Goal: Task Accomplishment & Management: Manage account settings

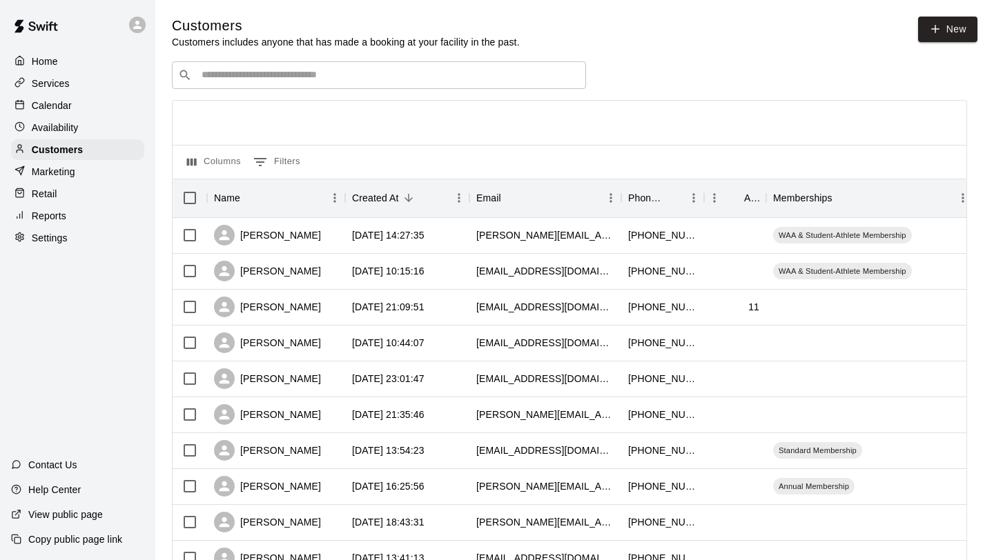
scroll to position [92, 0]
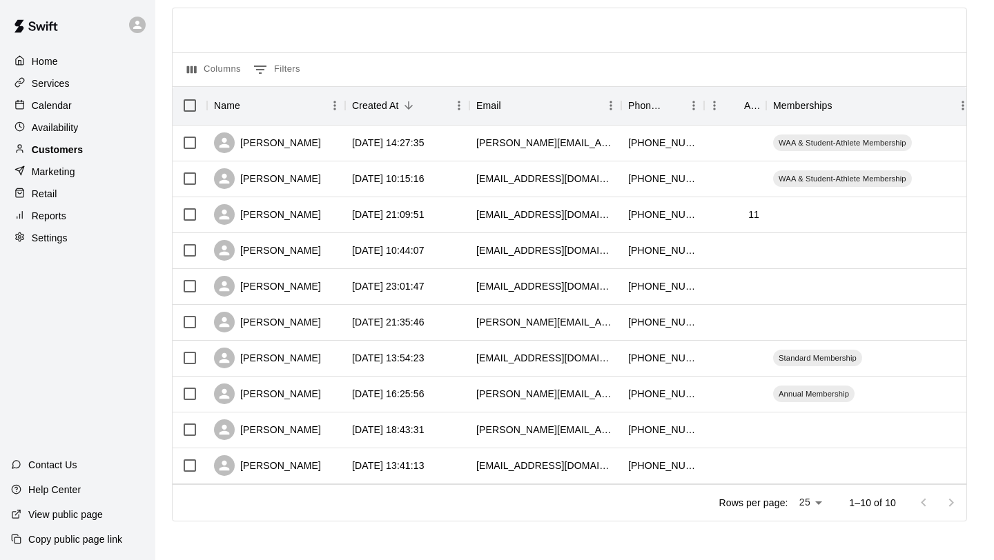
click at [88, 151] on div "Customers" at bounding box center [77, 149] width 133 height 21
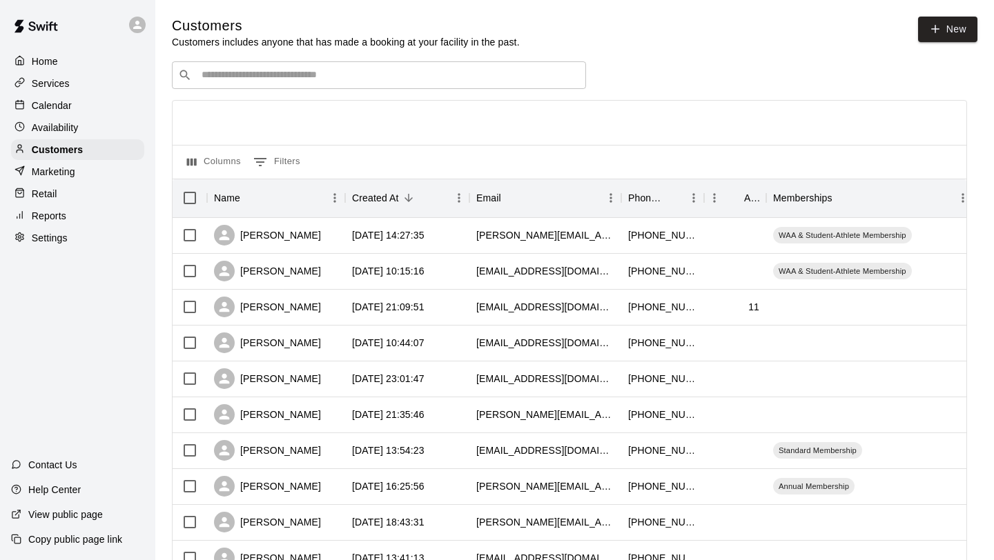
click at [85, 137] on div "Home Services Calendar Availability Customers Marketing Retail Reports Settings" at bounding box center [77, 150] width 155 height 200
click at [90, 128] on div "Availability" at bounding box center [77, 127] width 133 height 21
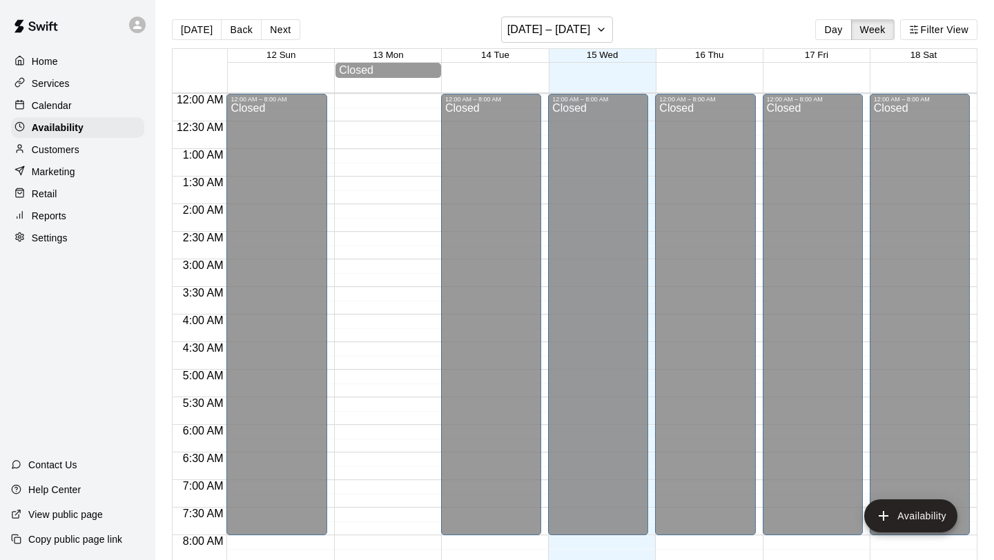
scroll to position [841, 0]
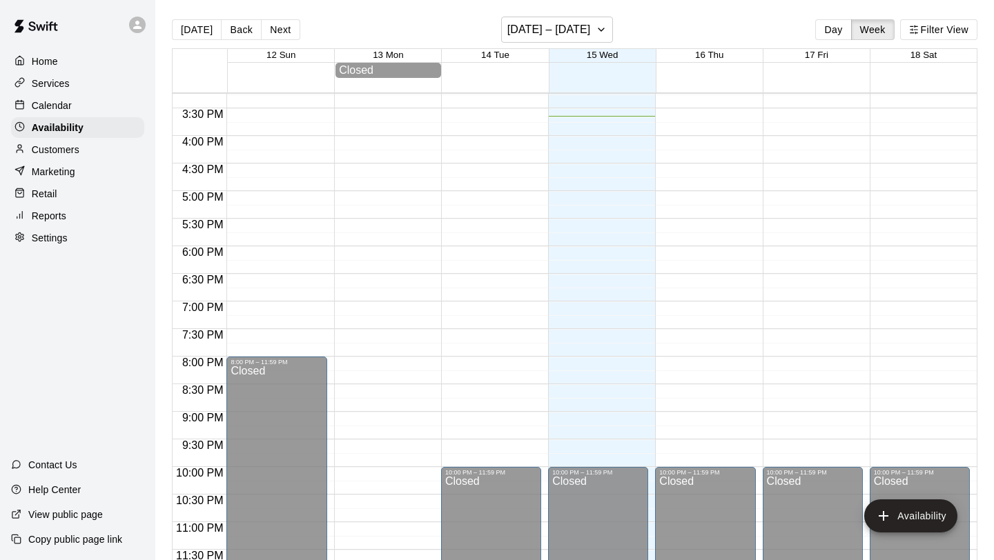
click at [99, 151] on div "Customers" at bounding box center [77, 149] width 133 height 21
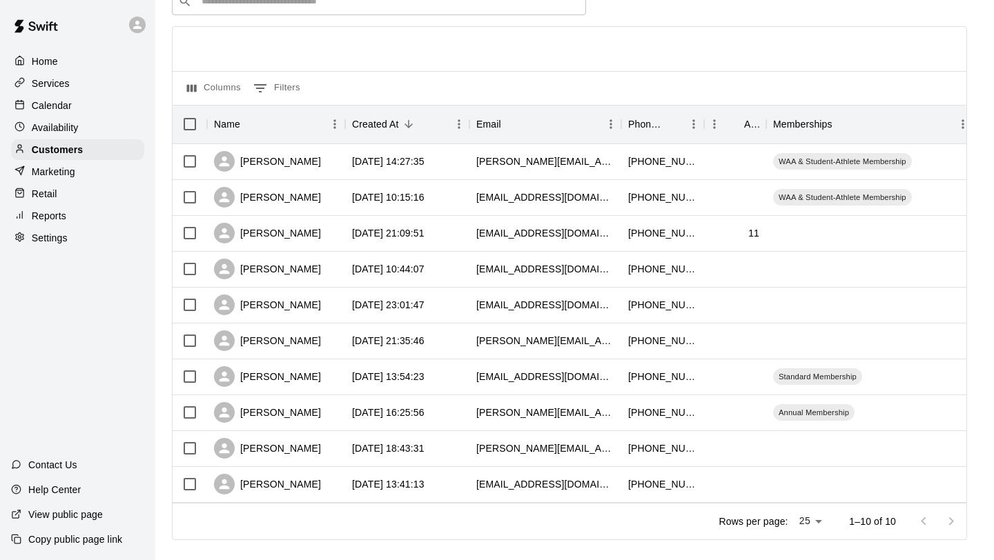
scroll to position [70, 0]
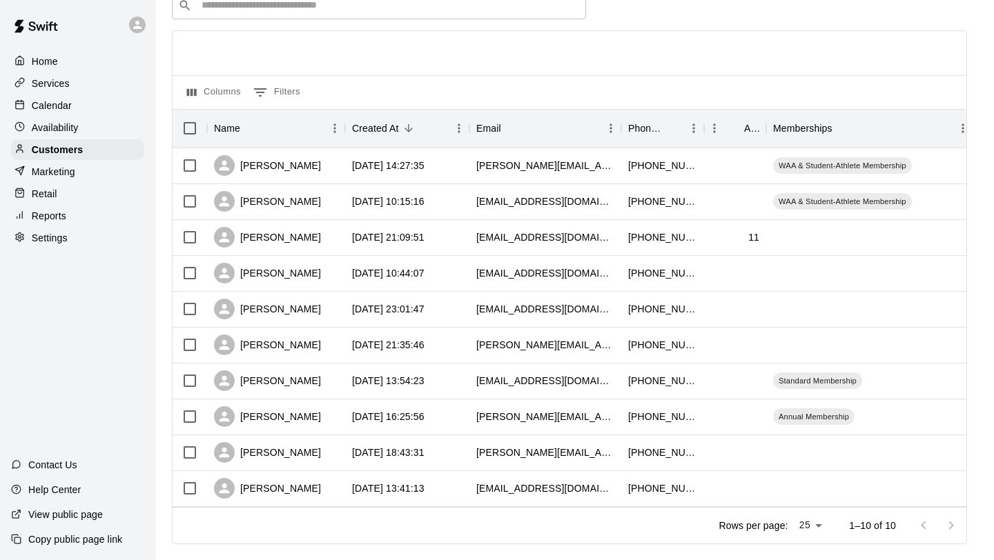
click at [104, 104] on div "Calendar" at bounding box center [77, 105] width 133 height 21
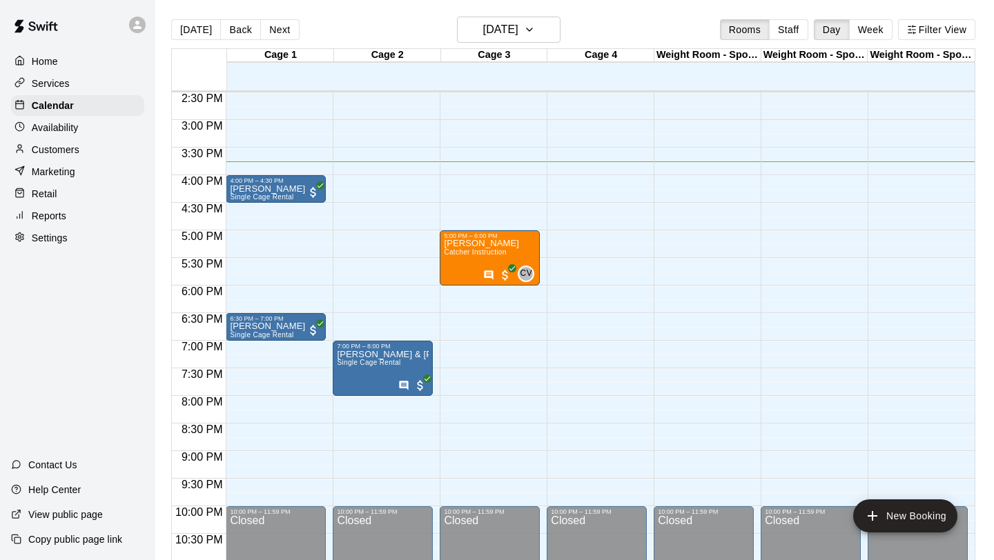
scroll to position [841, 0]
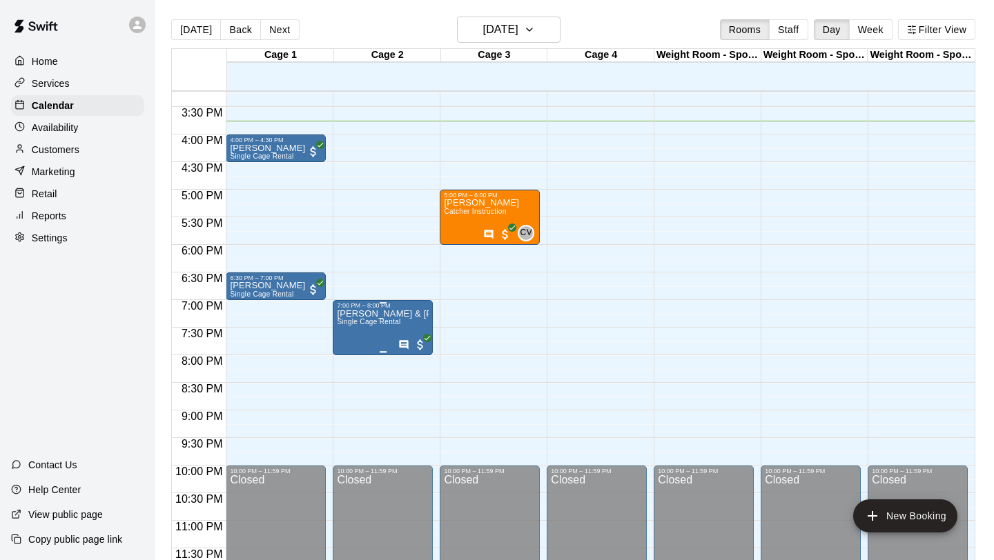
click at [371, 324] on span "Single Cage Rental" at bounding box center [368, 322] width 63 height 8
click at [390, 328] on div at bounding box center [497, 280] width 994 height 560
click at [390, 320] on span "Single Cage Rental" at bounding box center [368, 322] width 63 height 8
click at [352, 329] on icon "edit" at bounding box center [351, 332] width 12 height 12
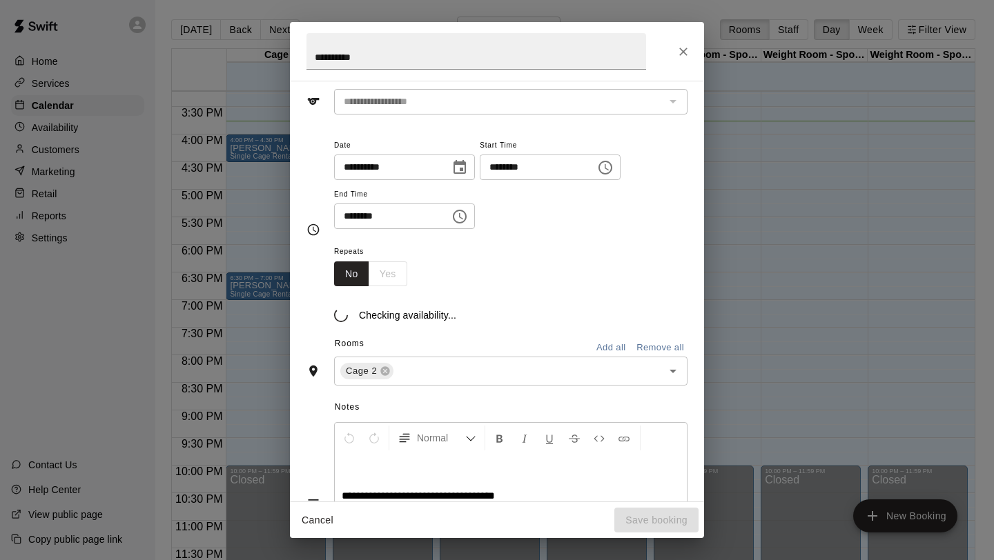
scroll to position [79, 0]
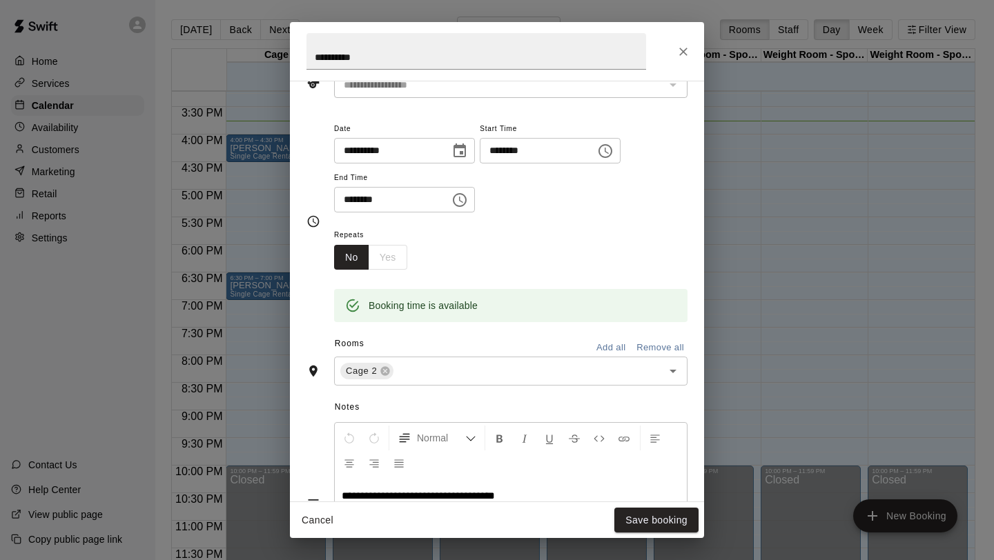
click at [586, 150] on input "********" at bounding box center [533, 151] width 106 height 26
click at [609, 146] on icon "Choose time, selected time is 7:00 PM" at bounding box center [605, 151] width 14 height 14
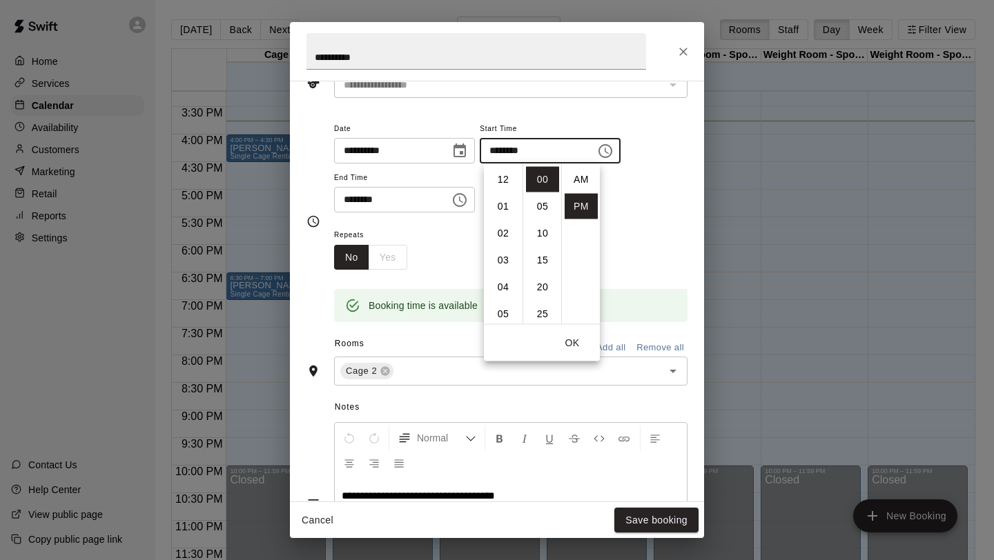
scroll to position [25, 0]
click at [506, 189] on li "06" at bounding box center [502, 188] width 33 height 26
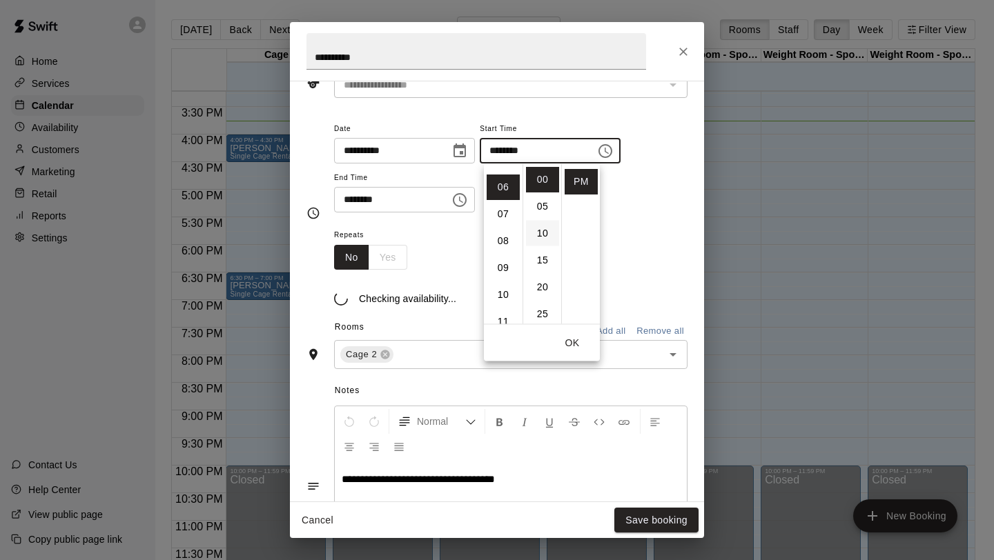
scroll to position [161, 0]
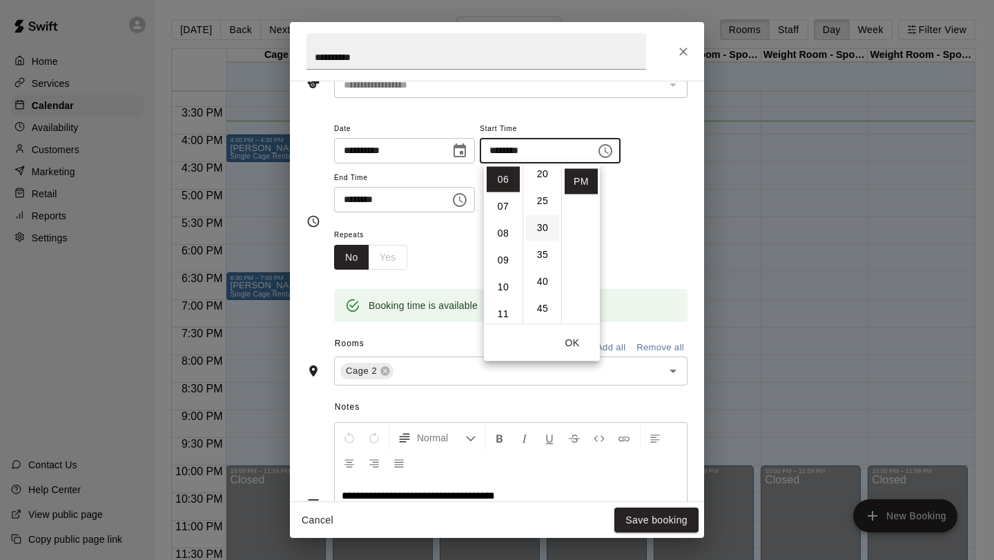
click at [540, 230] on li "30" at bounding box center [542, 228] width 33 height 26
type input "********"
click at [463, 200] on icon "Choose time, selected time is 8:00 PM" at bounding box center [461, 200] width 4 height 6
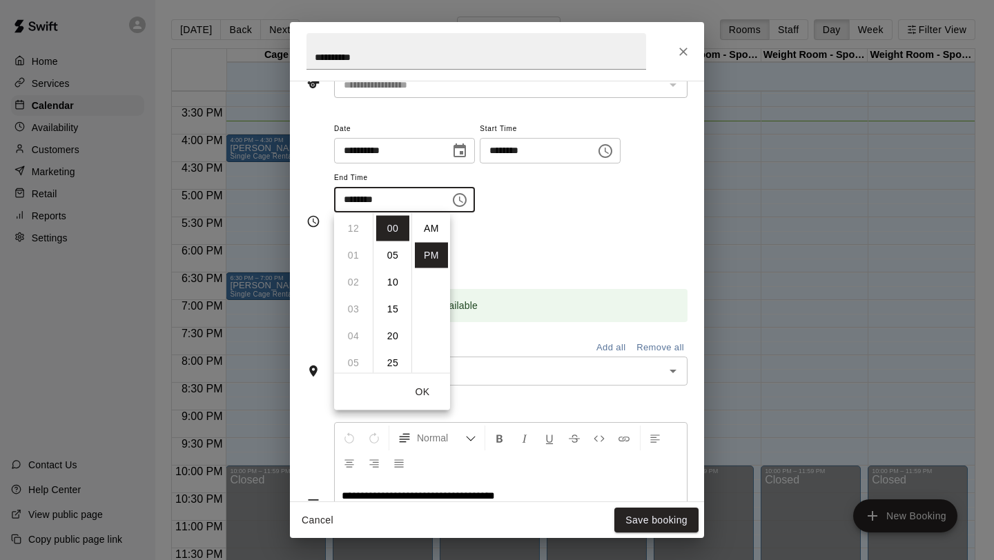
scroll to position [25, 0]
click at [355, 241] on li "07" at bounding box center [353, 241] width 33 height 26
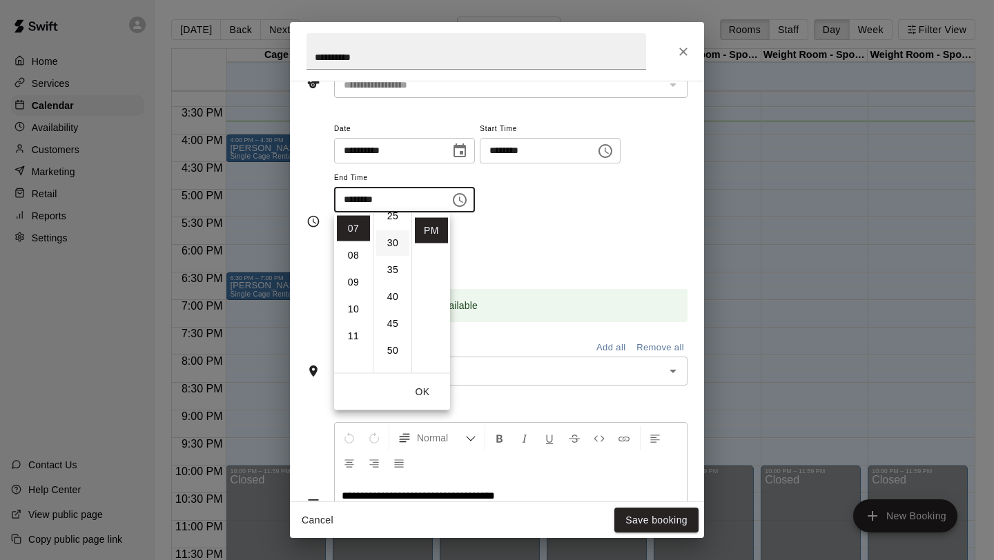
click at [388, 244] on li "30" at bounding box center [392, 243] width 33 height 26
type input "********"
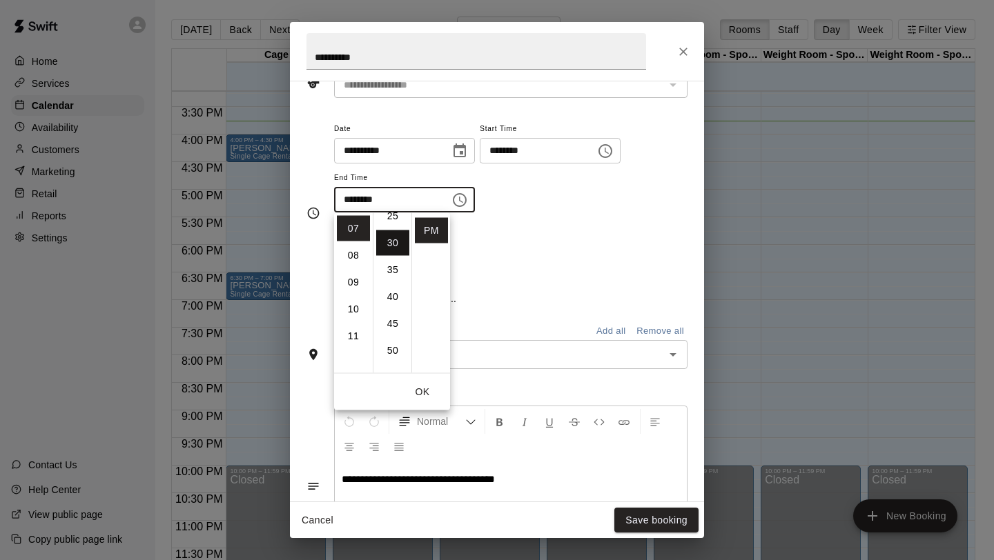
scroll to position [161, 0]
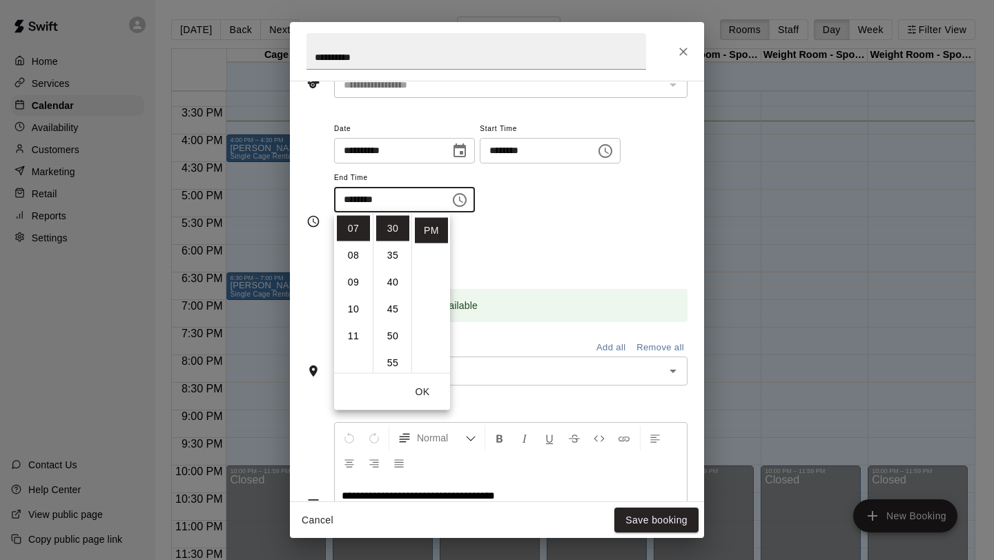
click at [570, 225] on div "**********" at bounding box center [510, 173] width 353 height 107
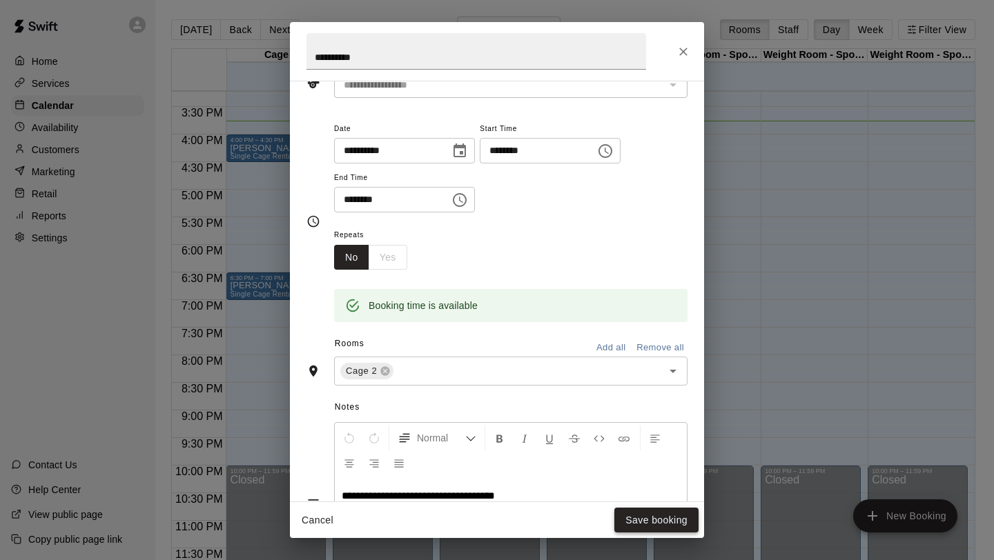
click at [664, 522] on button "Save booking" at bounding box center [656, 521] width 84 height 26
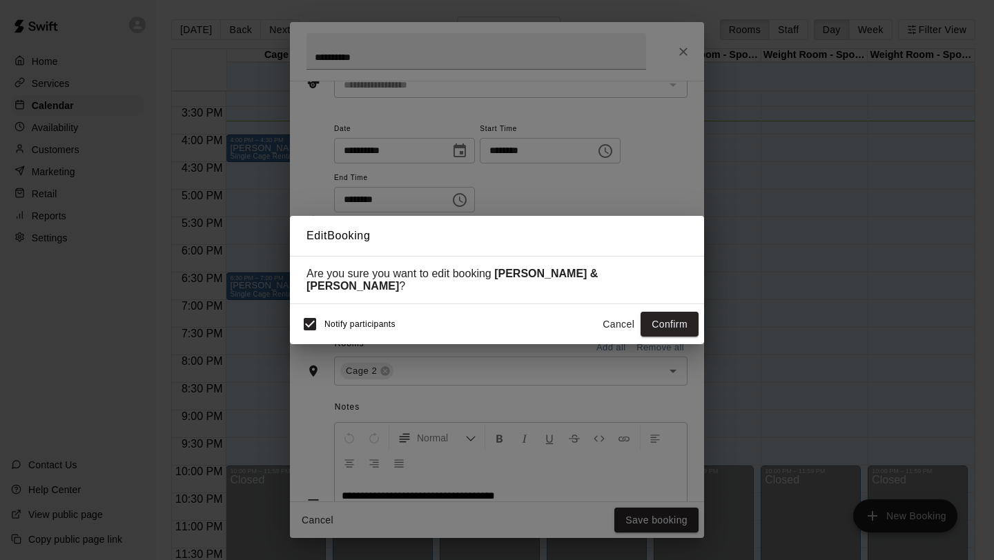
click at [619, 319] on button "Cancel" at bounding box center [618, 325] width 44 height 26
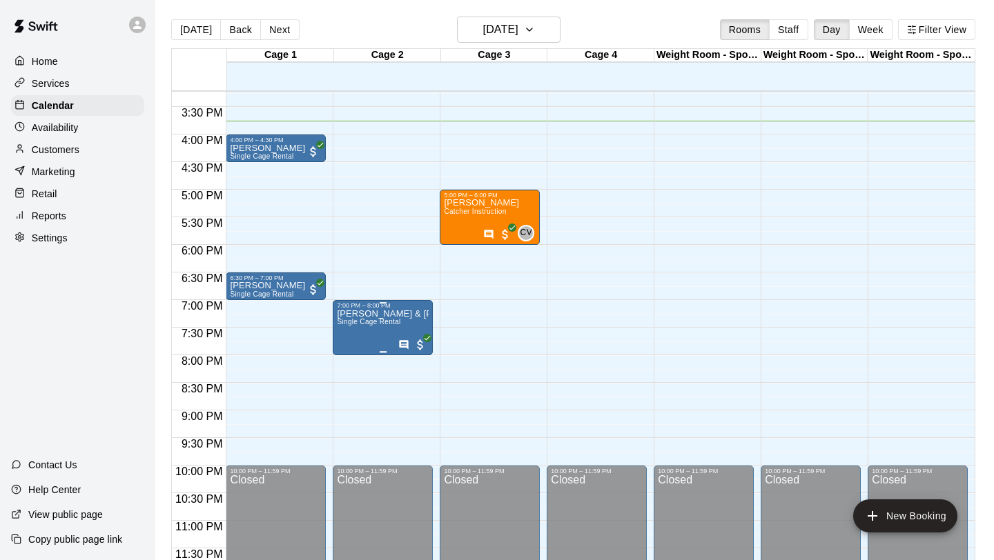
click at [369, 325] on span "Single Cage Rental" at bounding box center [368, 322] width 63 height 8
click at [348, 341] on button "edit" at bounding box center [351, 333] width 28 height 28
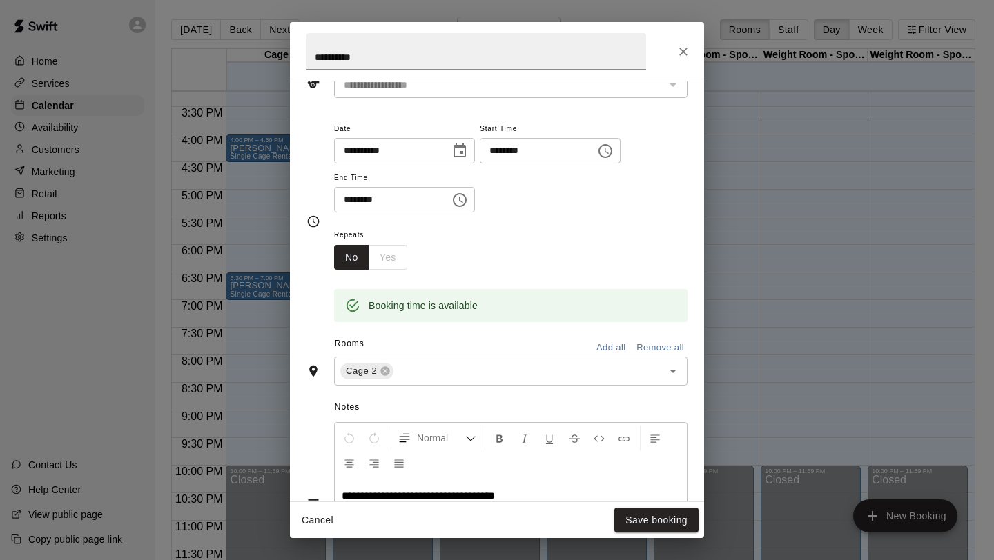
scroll to position [228, 0]
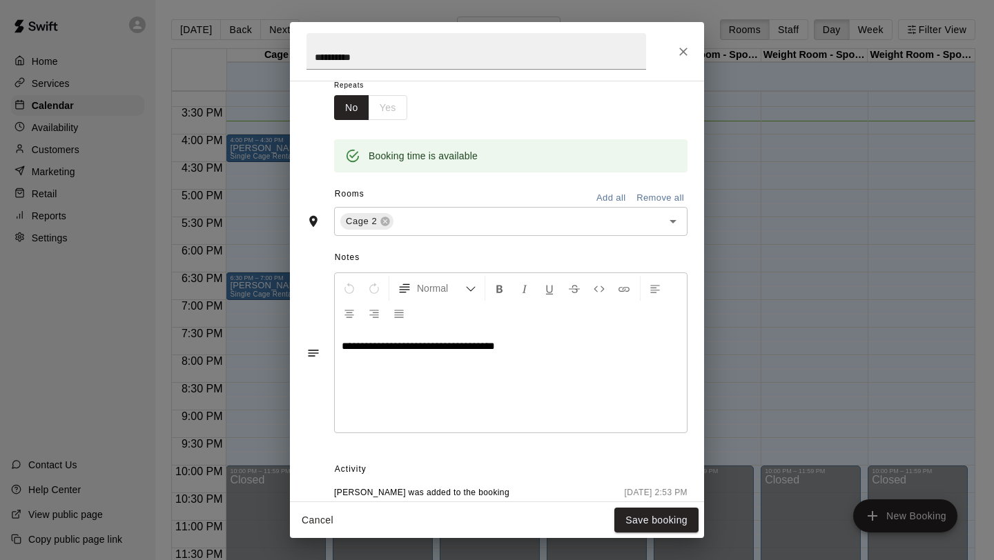
click at [425, 348] on span "**********" at bounding box center [418, 346] width 153 height 10
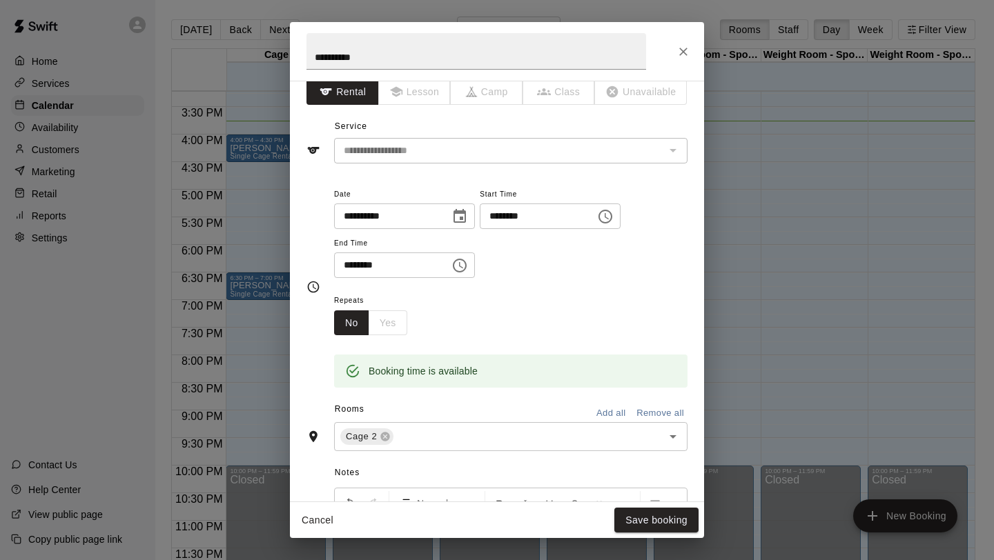
scroll to position [0, 0]
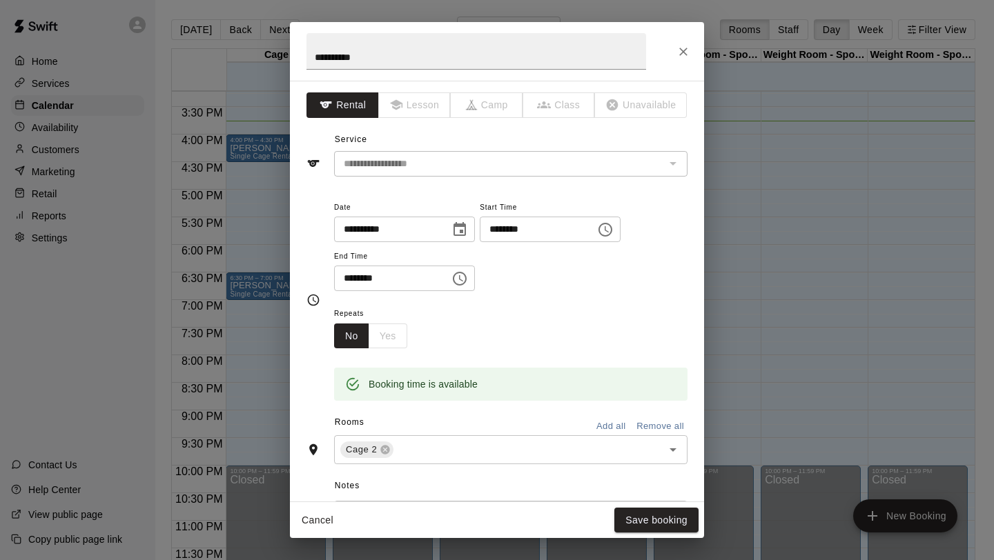
click at [613, 226] on icon "Choose time, selected time is 7:00 PM" at bounding box center [605, 229] width 17 height 17
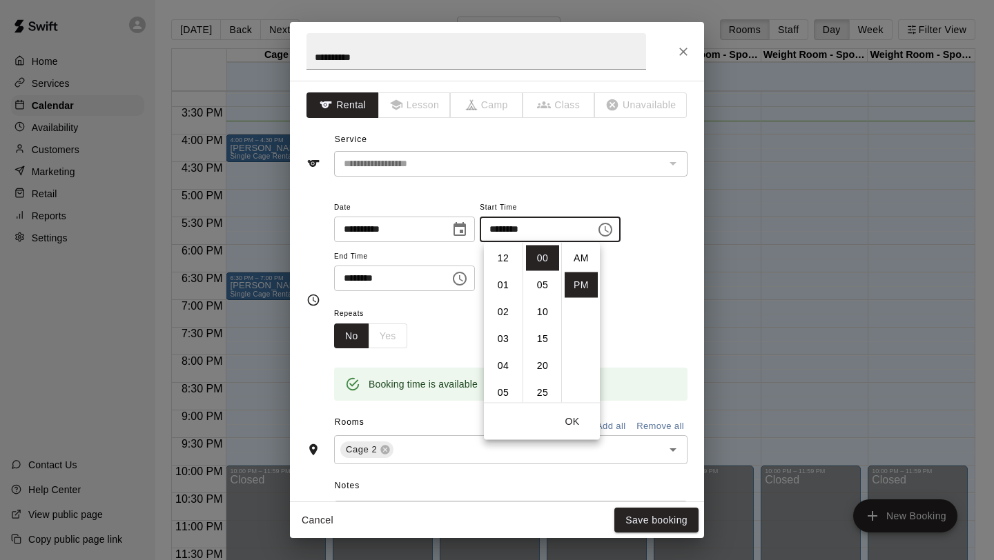
scroll to position [25, 0]
click at [499, 295] on li "06" at bounding box center [502, 293] width 33 height 26
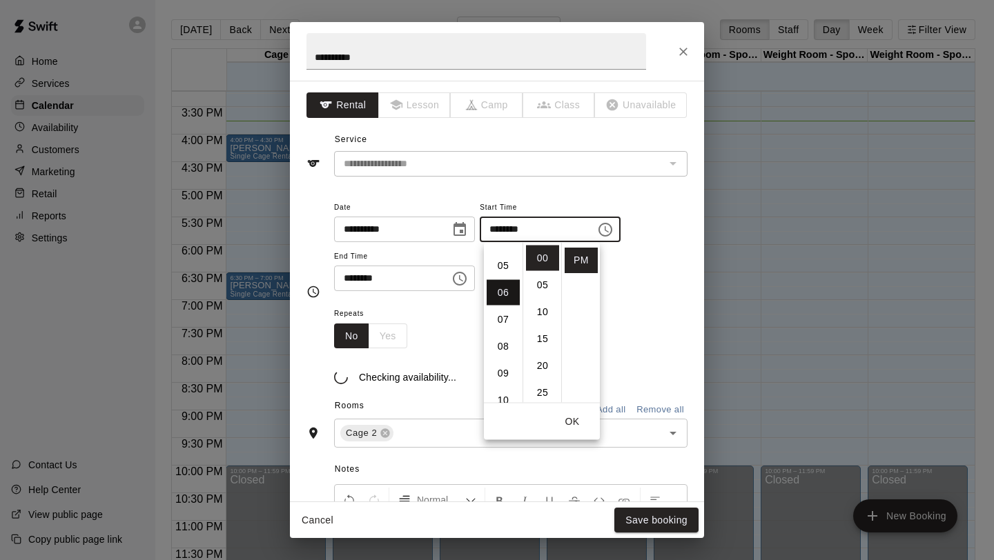
scroll to position [161, 0]
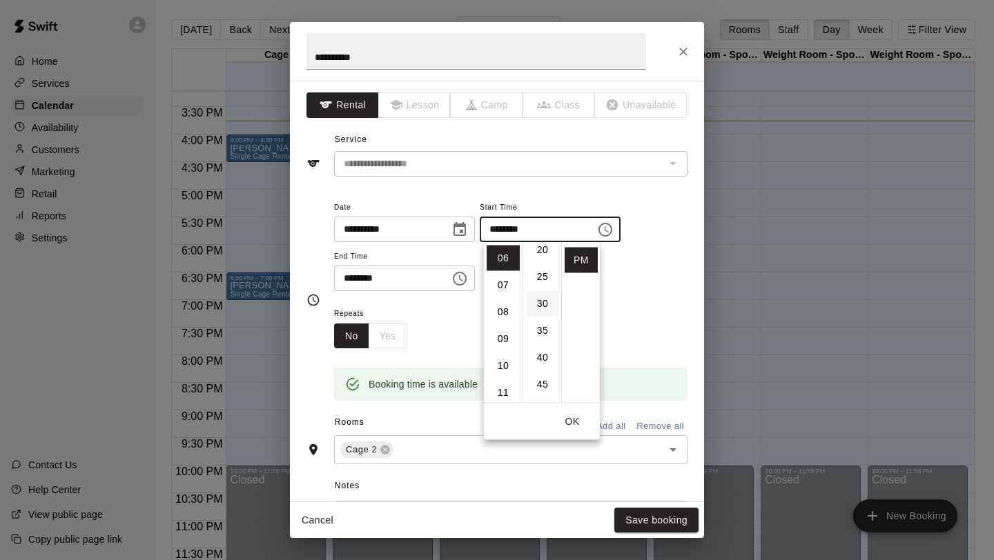
click at [540, 300] on li "30" at bounding box center [542, 304] width 33 height 26
type input "********"
click at [428, 272] on input "********" at bounding box center [387, 279] width 106 height 26
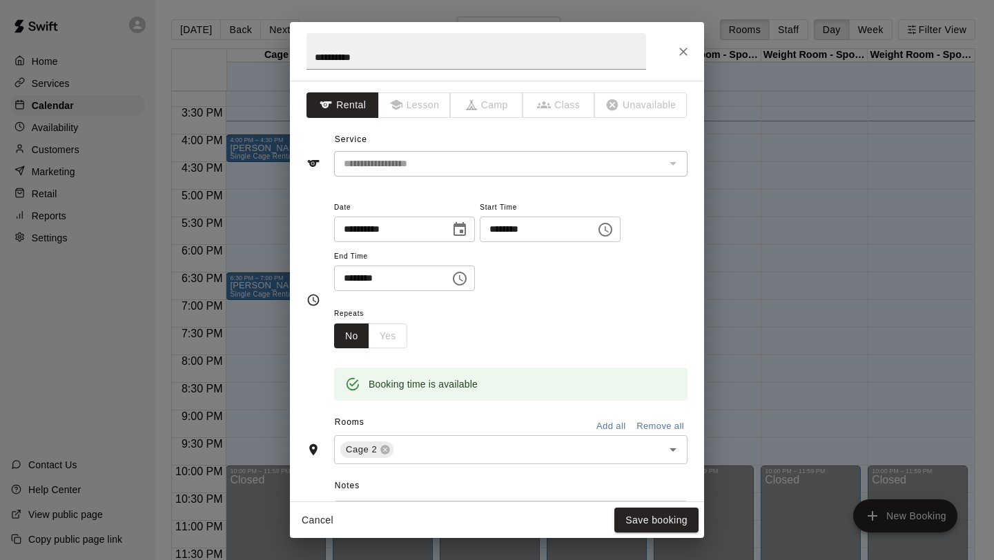
click at [457, 280] on icon "Choose time, selected time is 8:00 PM" at bounding box center [460, 279] width 14 height 14
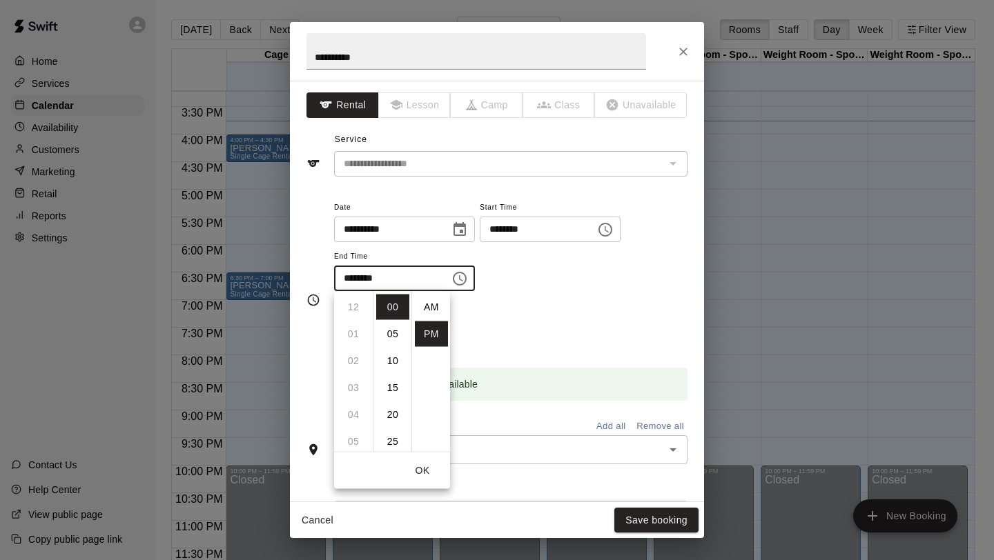
scroll to position [25, 0]
click at [351, 327] on li "07" at bounding box center [353, 327] width 33 height 26
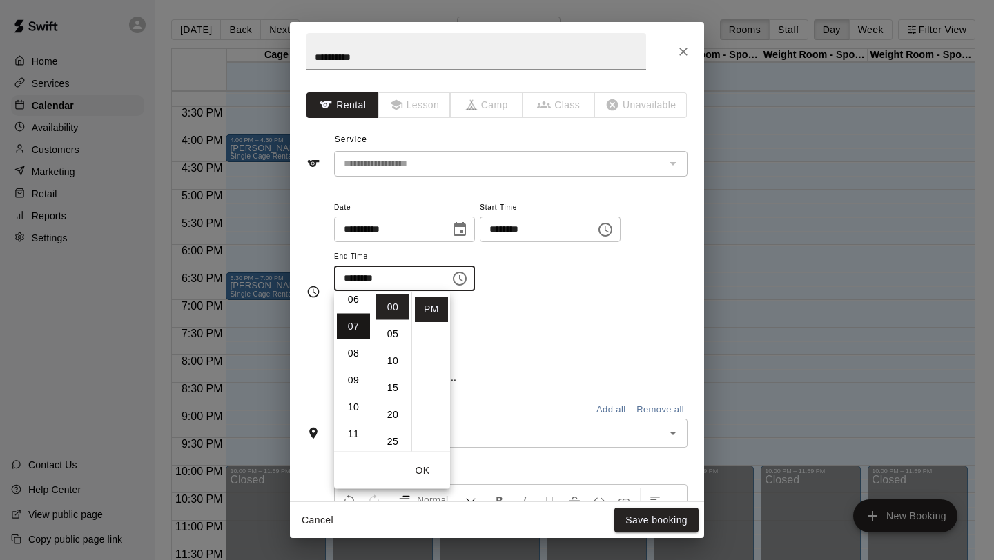
scroll to position [188, 0]
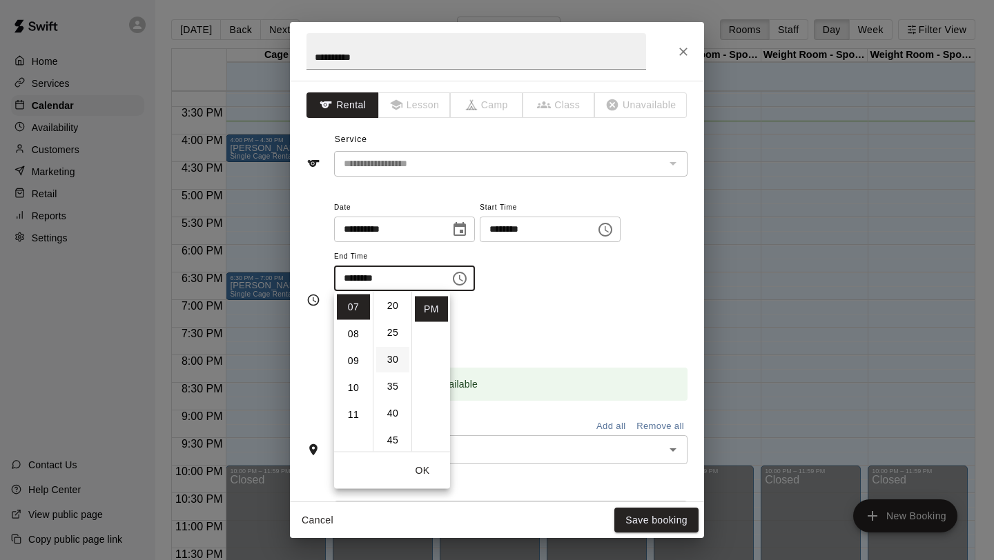
click at [393, 361] on li "30" at bounding box center [392, 360] width 33 height 26
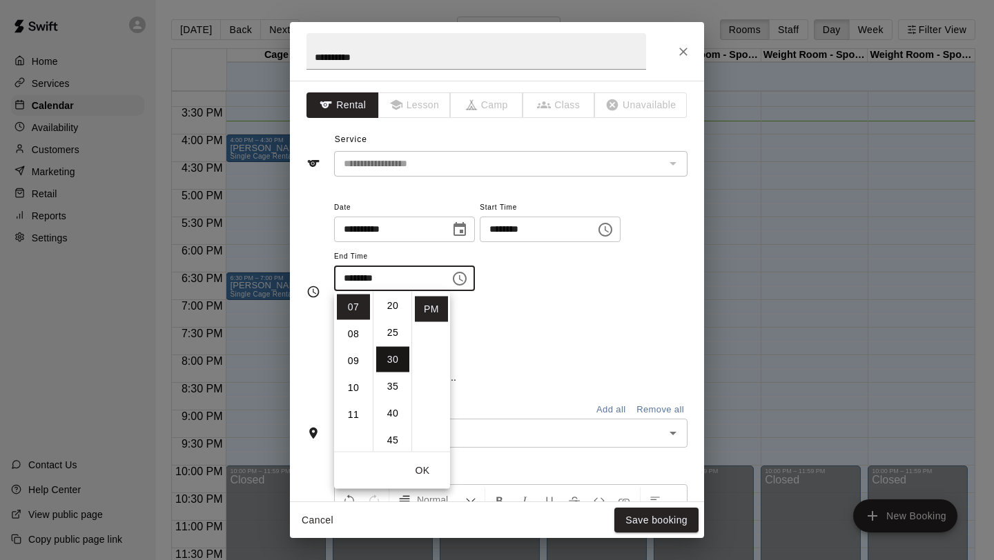
type input "********"
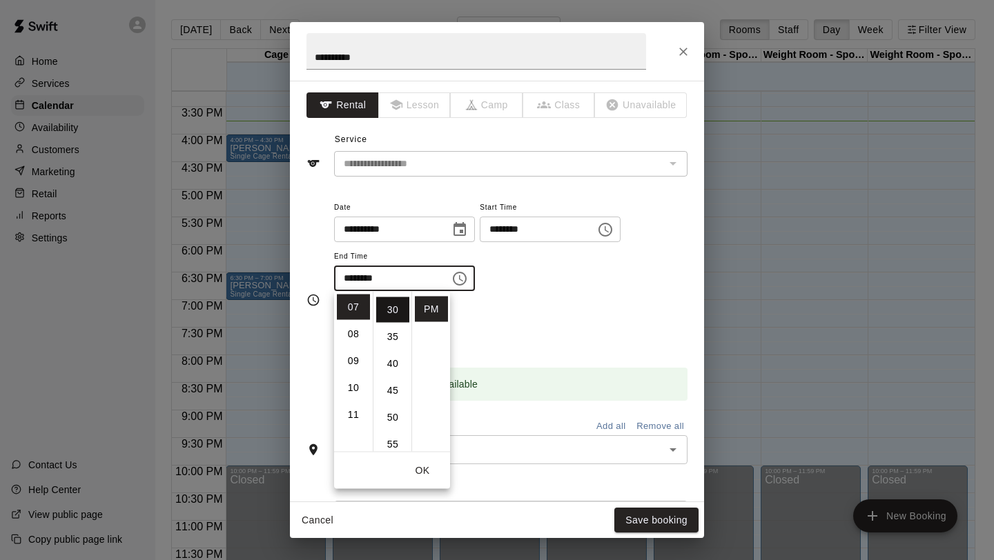
scroll to position [161, 0]
click at [559, 324] on div "Repeats No Yes" at bounding box center [510, 326] width 353 height 43
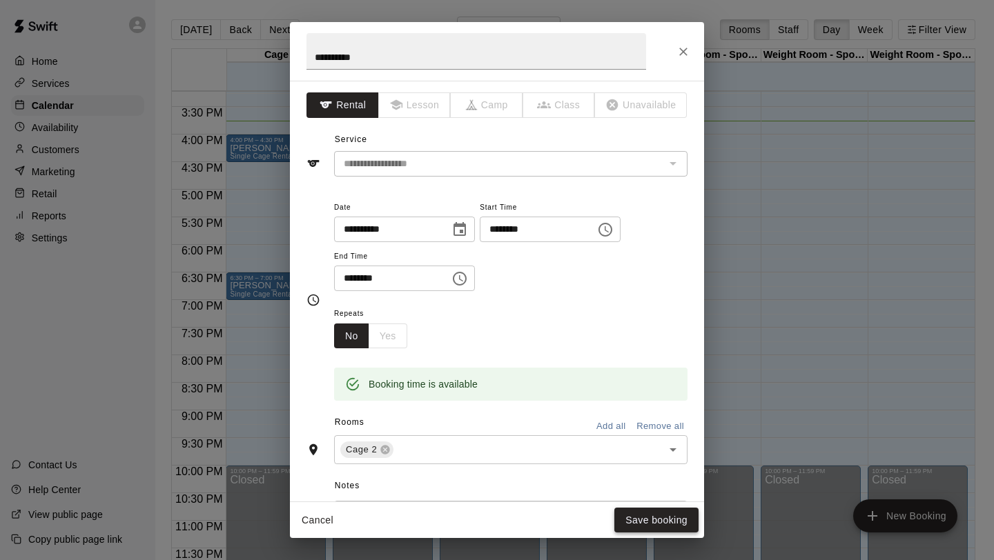
click at [659, 516] on button "Save booking" at bounding box center [656, 521] width 84 height 26
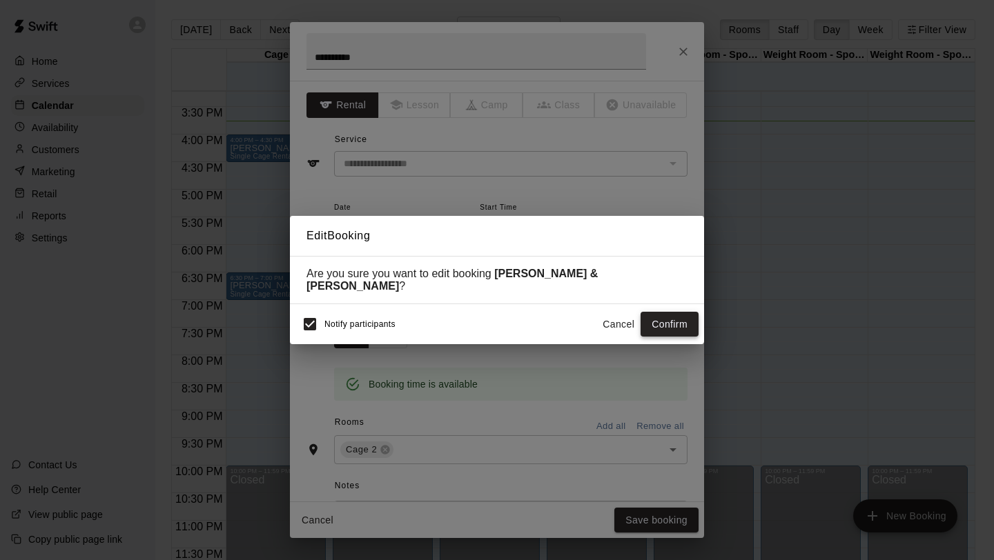
click at [679, 313] on button "Confirm" at bounding box center [669, 325] width 58 height 26
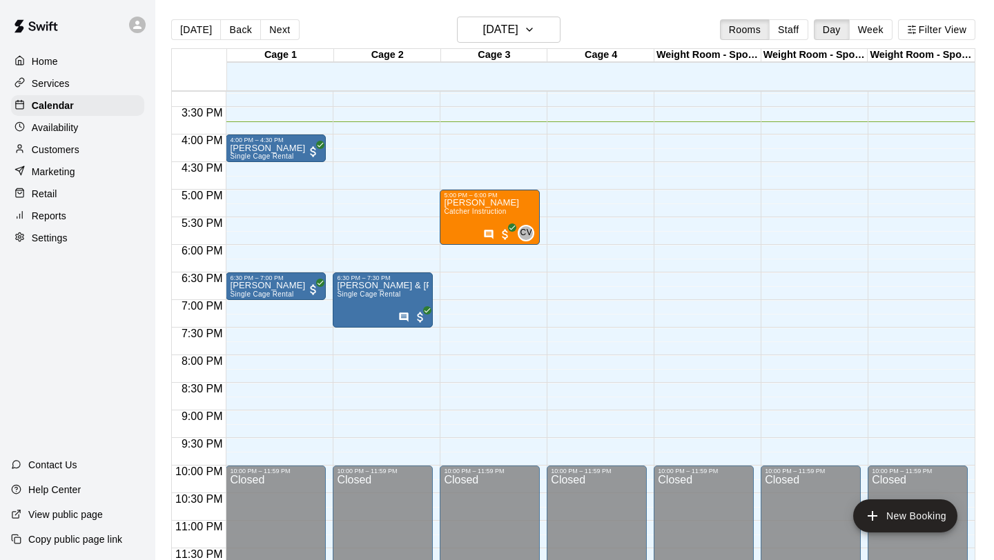
click at [77, 151] on p "Customers" at bounding box center [56, 150] width 48 height 14
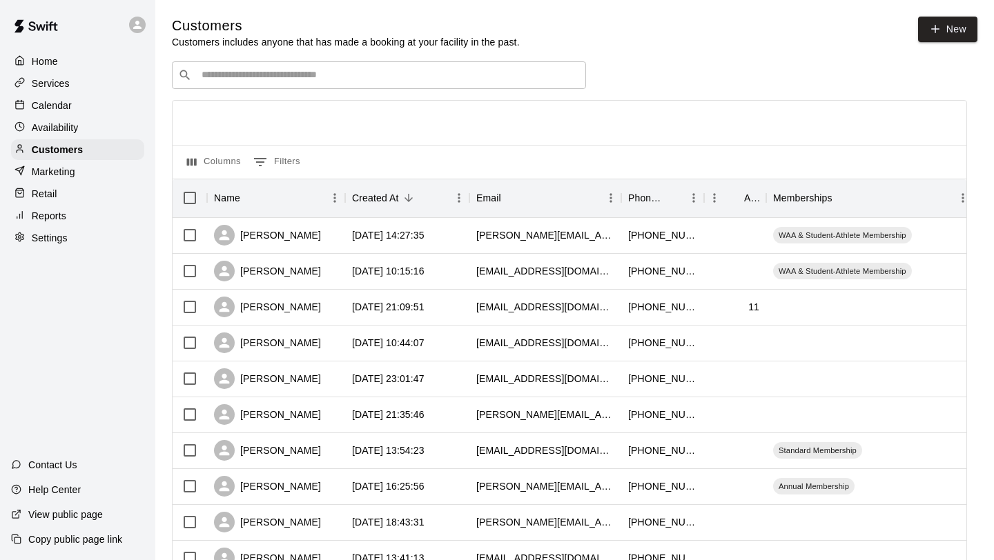
scroll to position [92, 0]
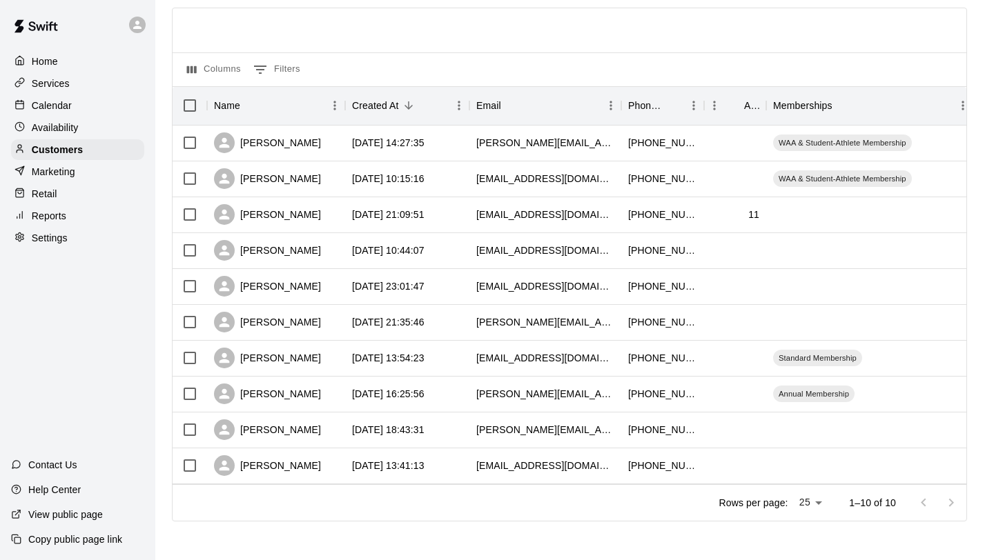
click at [77, 100] on div "Calendar" at bounding box center [77, 105] width 133 height 21
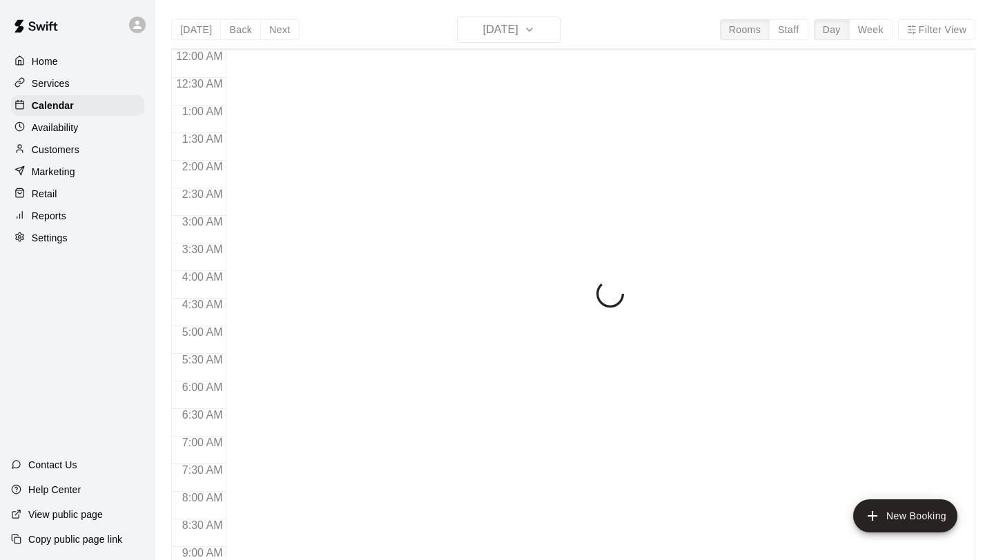
scroll to position [800, 0]
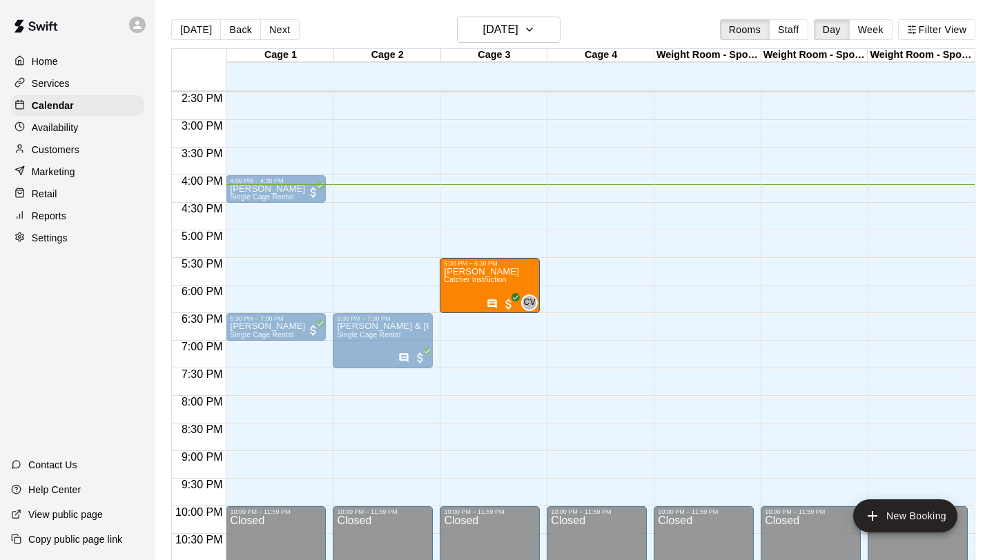
drag, startPoint x: 471, startPoint y: 260, endPoint x: 467, endPoint y: 288, distance: 28.5
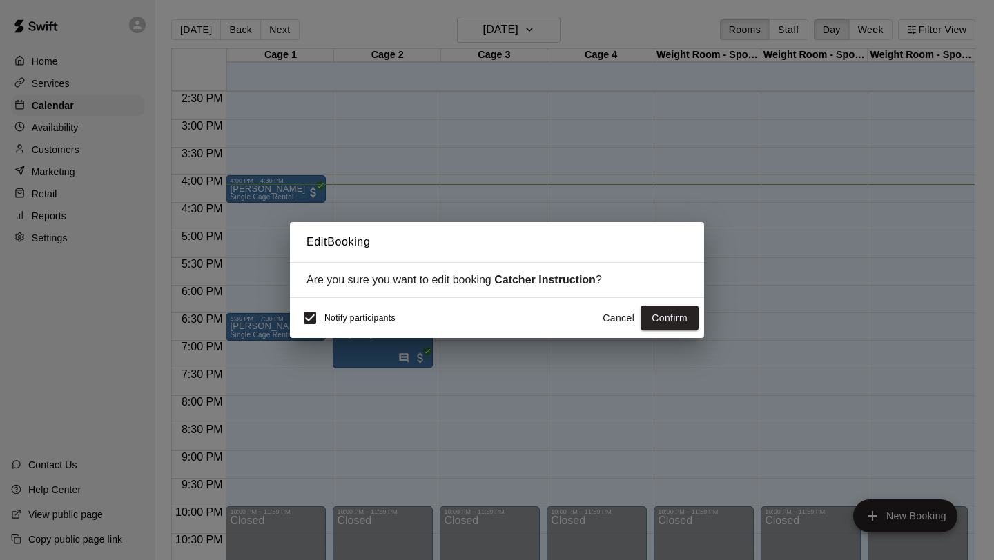
click at [617, 317] on button "Cancel" at bounding box center [618, 319] width 44 height 26
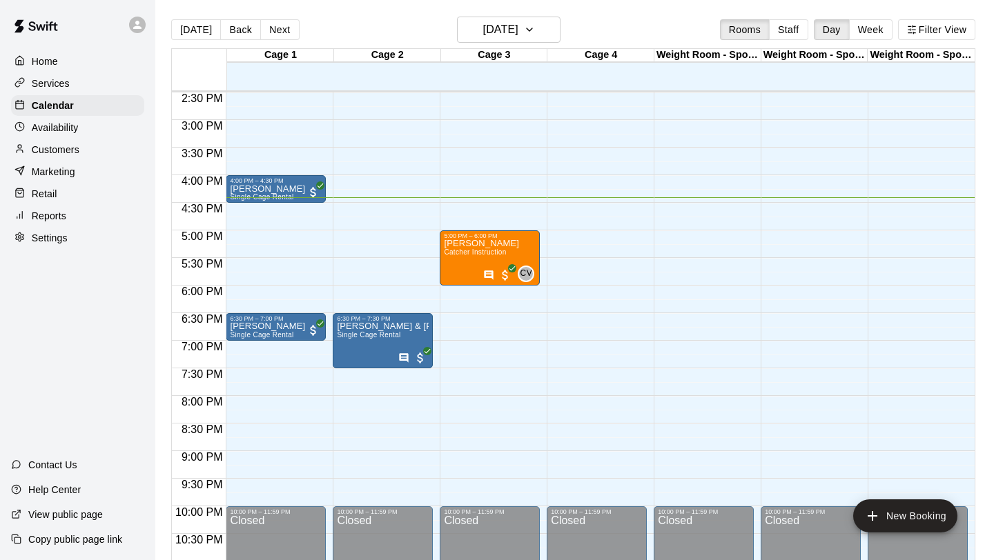
click at [90, 145] on div "Customers" at bounding box center [77, 149] width 133 height 21
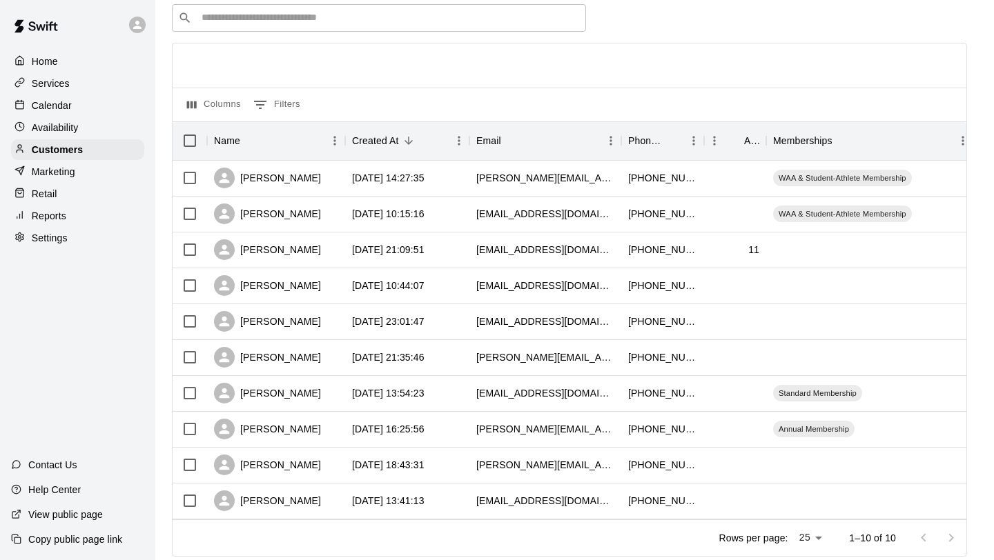
scroll to position [56, 0]
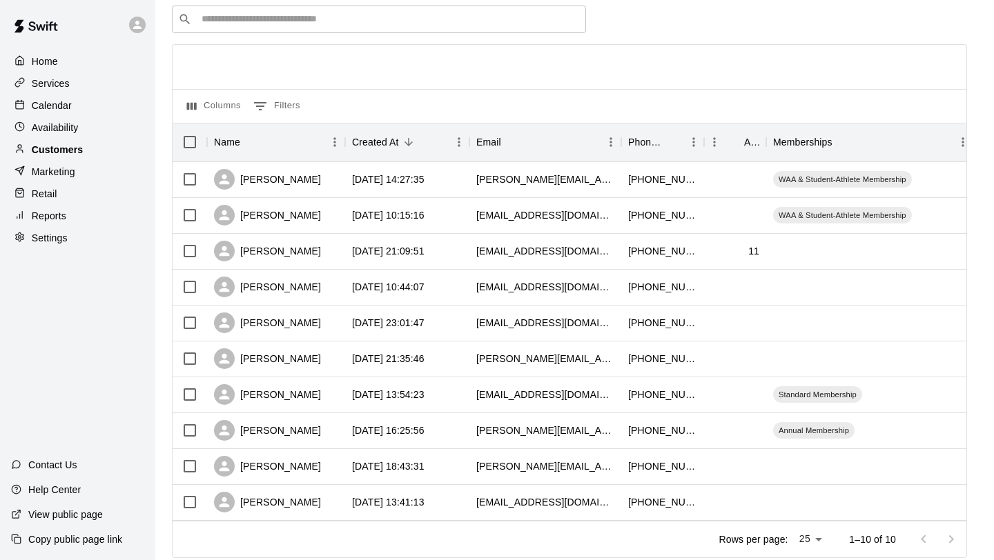
click at [89, 147] on div "Customers" at bounding box center [77, 149] width 133 height 21
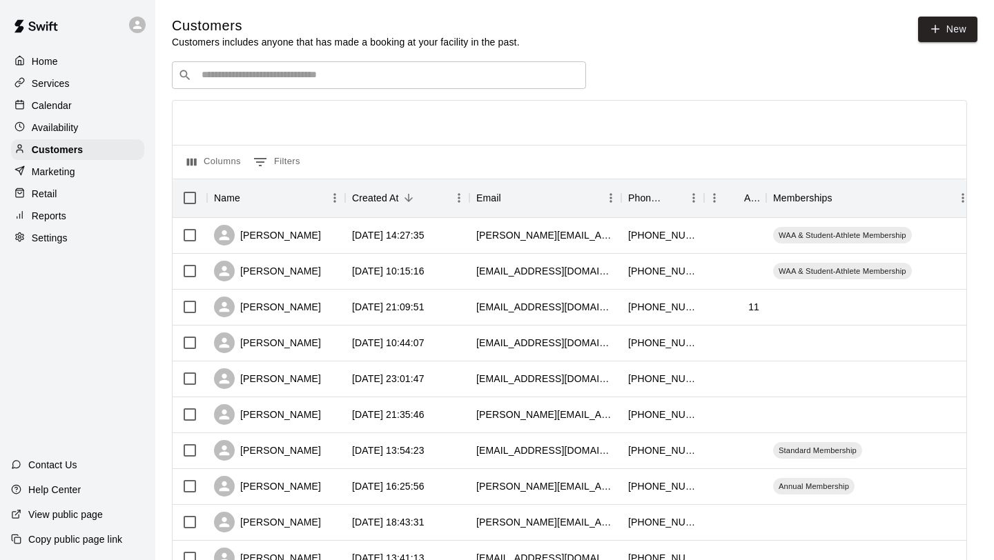
click at [99, 107] on div "Calendar" at bounding box center [77, 105] width 133 height 21
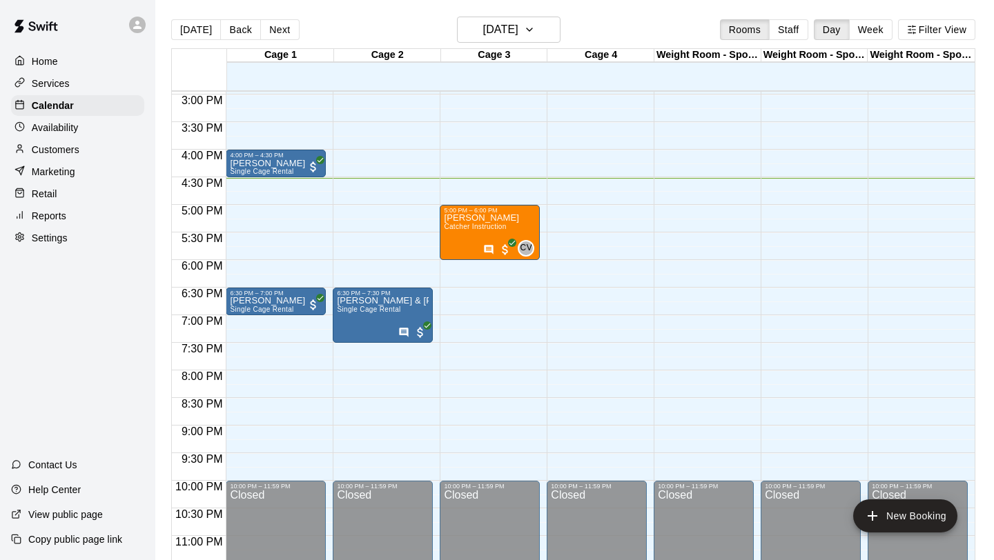
scroll to position [827, 0]
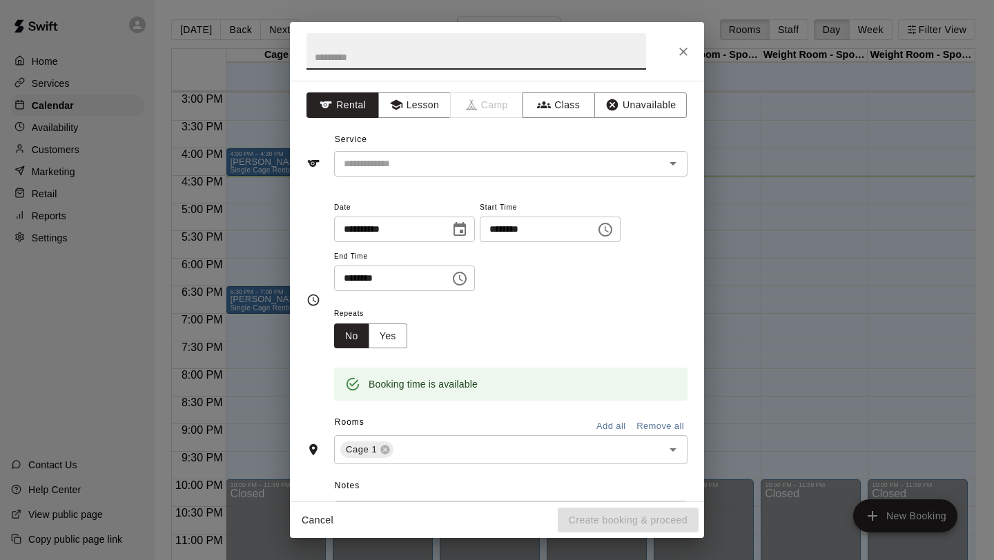
click at [680, 49] on icon "Close" at bounding box center [683, 52] width 8 height 8
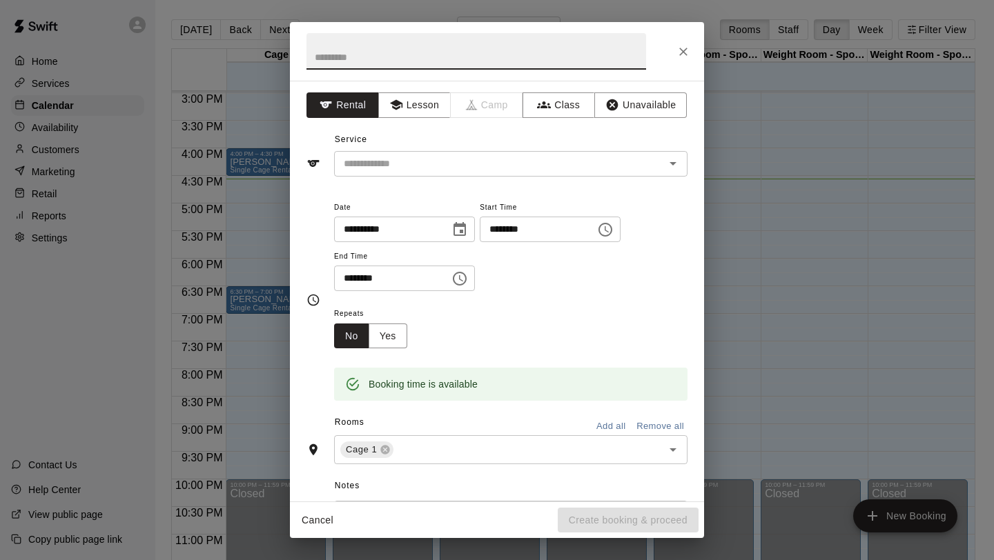
click at [466, 55] on input "text" at bounding box center [475, 51] width 339 height 37
click at [755, 239] on div "**********" at bounding box center [497, 280] width 994 height 560
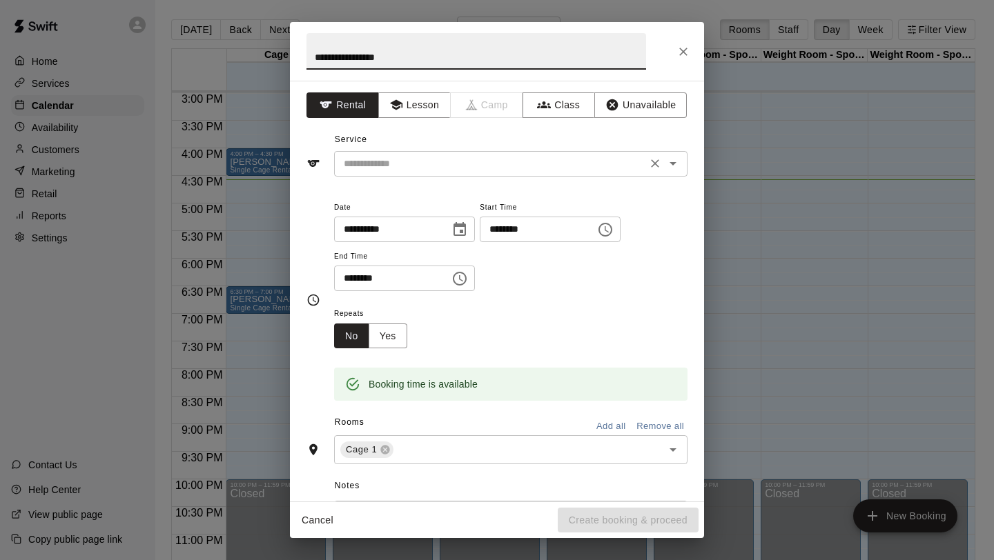
type input "**********"
click at [448, 159] on input "text" at bounding box center [490, 163] width 304 height 17
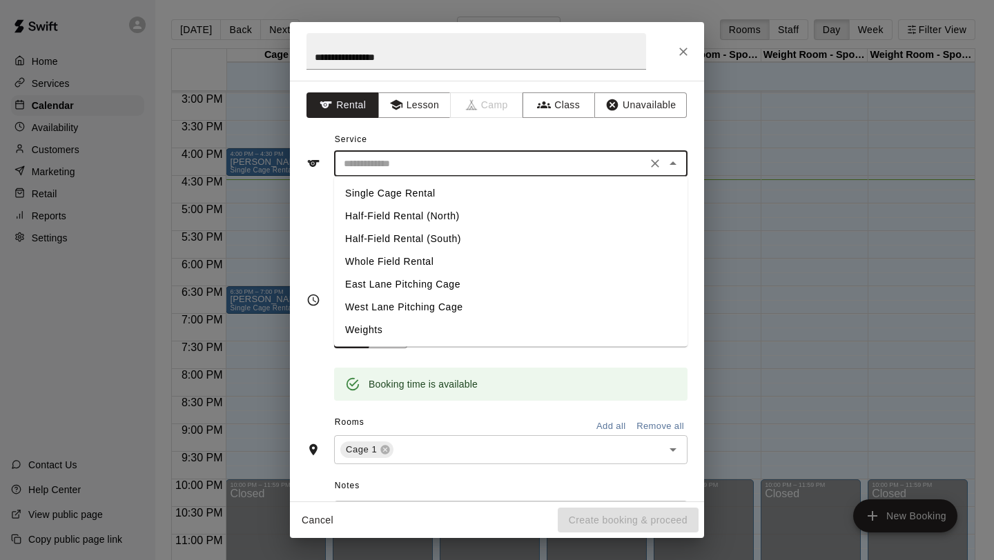
click at [424, 195] on li "Single Cage Rental" at bounding box center [510, 193] width 353 height 23
type input "**********"
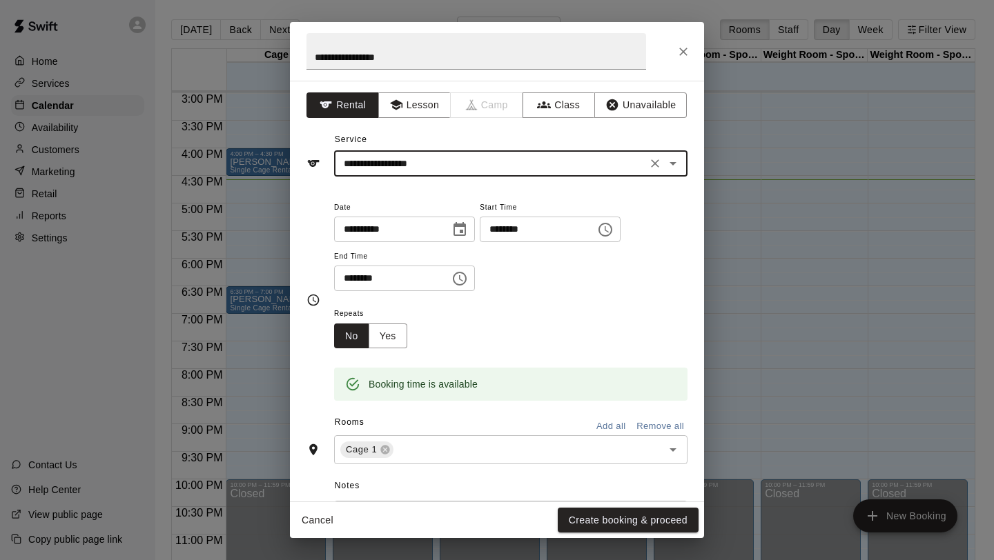
click at [462, 276] on icon "Choose time, selected time is 7:30 PM" at bounding box center [459, 278] width 17 height 17
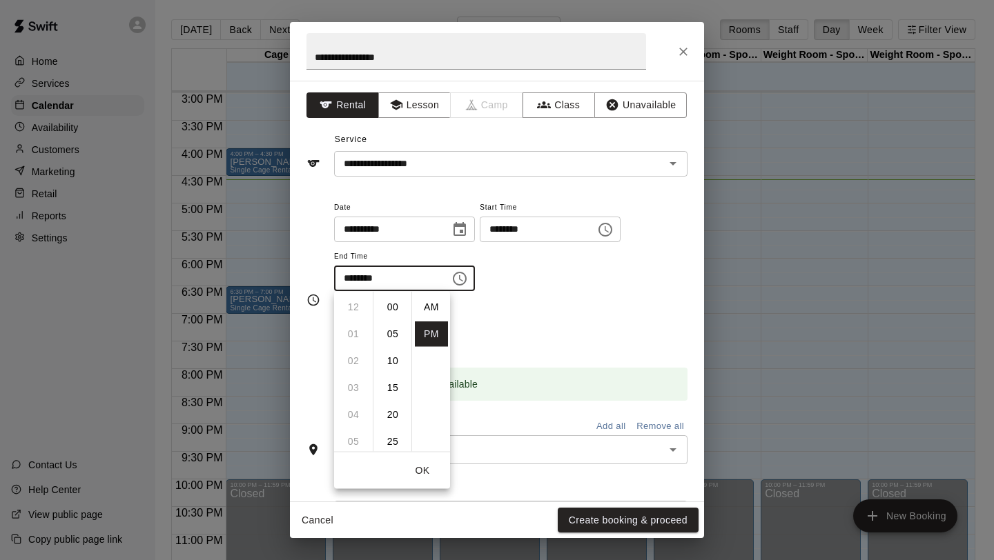
scroll to position [25, 0]
click at [357, 333] on li "08" at bounding box center [353, 335] width 33 height 26
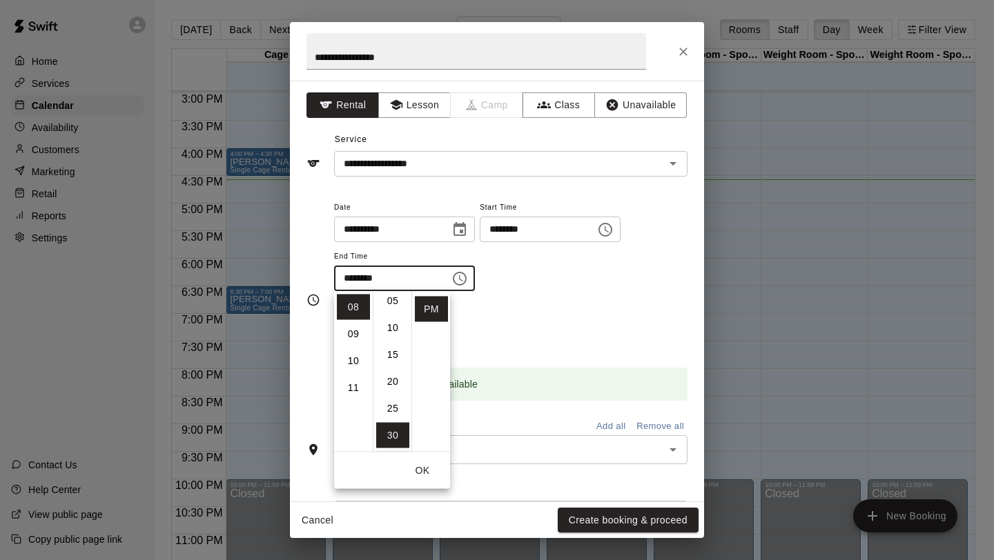
scroll to position [0, 0]
click at [392, 311] on li "00" at bounding box center [392, 308] width 33 height 26
type input "********"
click at [537, 308] on div "Repeats No Yes" at bounding box center [510, 326] width 353 height 43
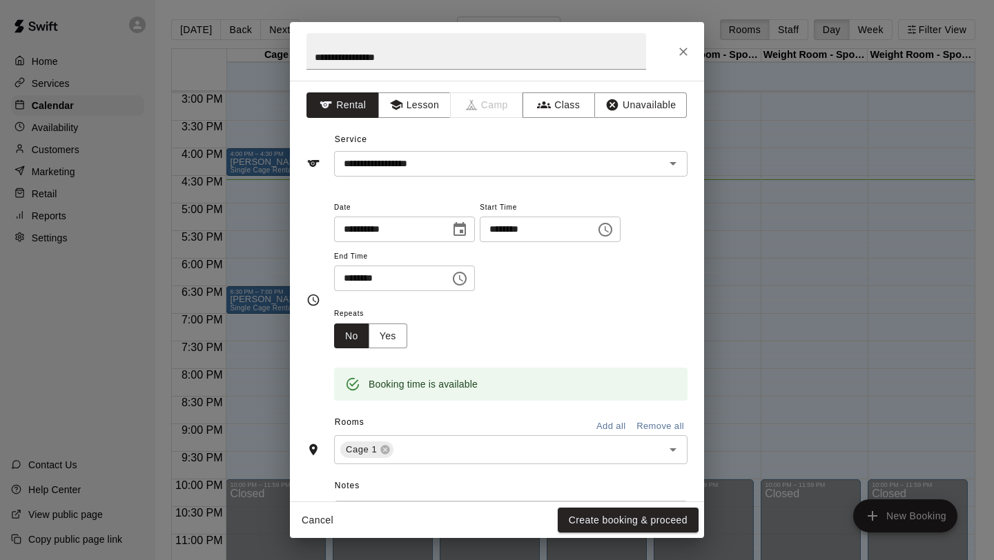
click at [462, 277] on icon "Choose time, selected time is 8:00 PM" at bounding box center [459, 278] width 17 height 17
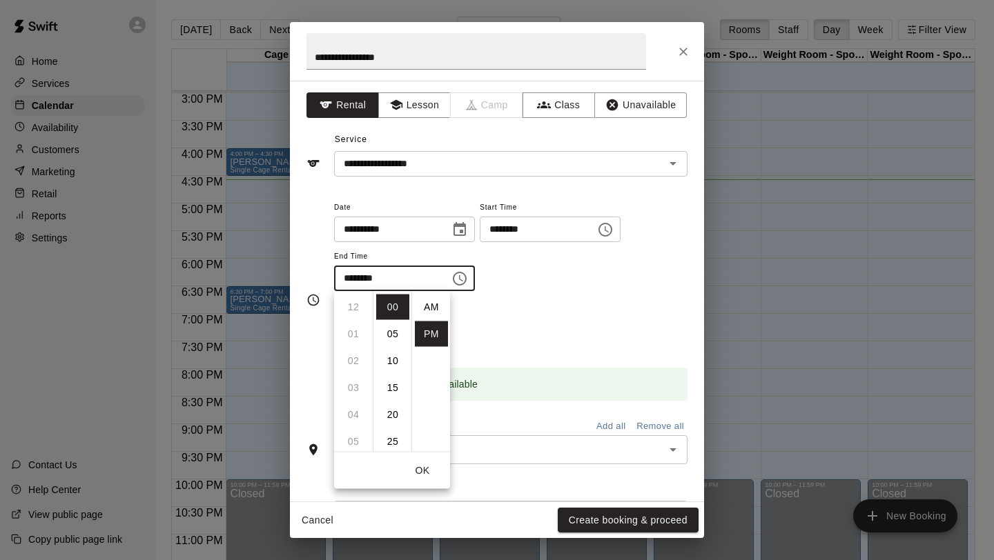
scroll to position [25, 0]
click at [527, 304] on div "**********" at bounding box center [510, 252] width 353 height 107
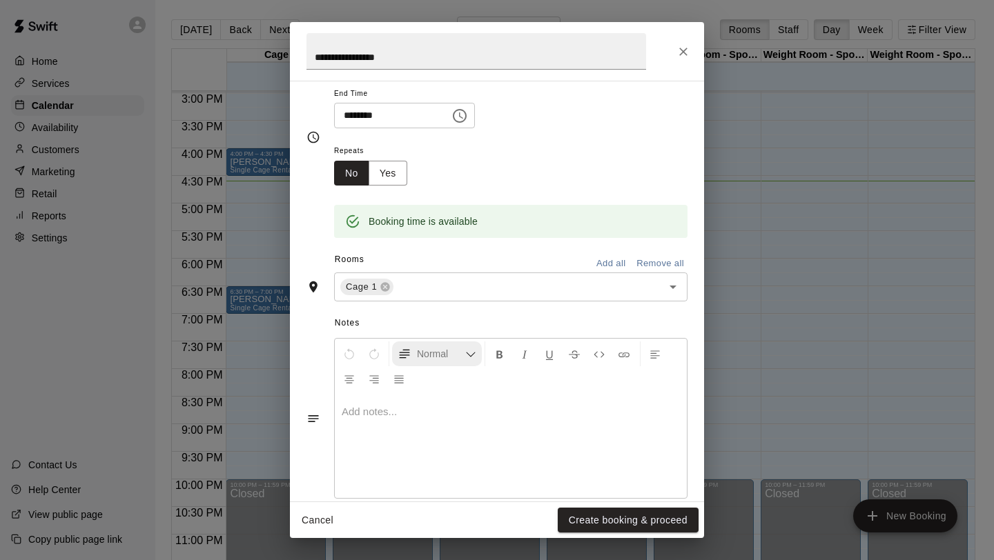
scroll to position [167, 0]
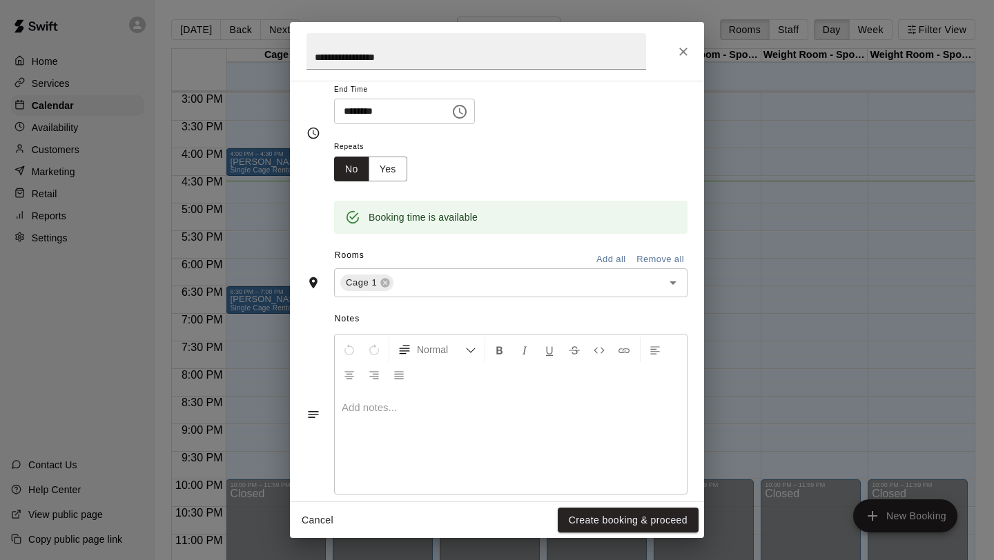
click at [415, 410] on p at bounding box center [511, 408] width 338 height 14
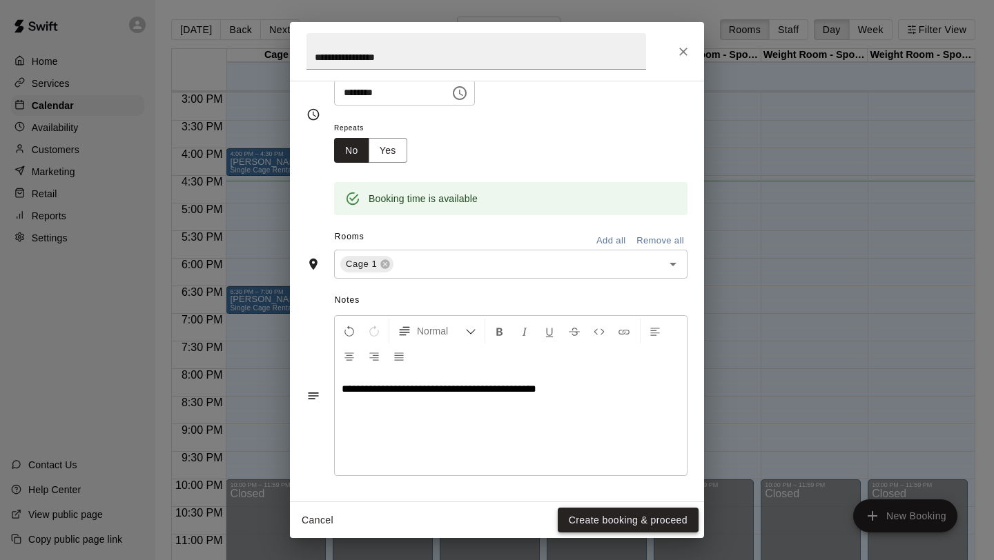
click at [615, 520] on button "Create booking & proceed" at bounding box center [627, 521] width 141 height 26
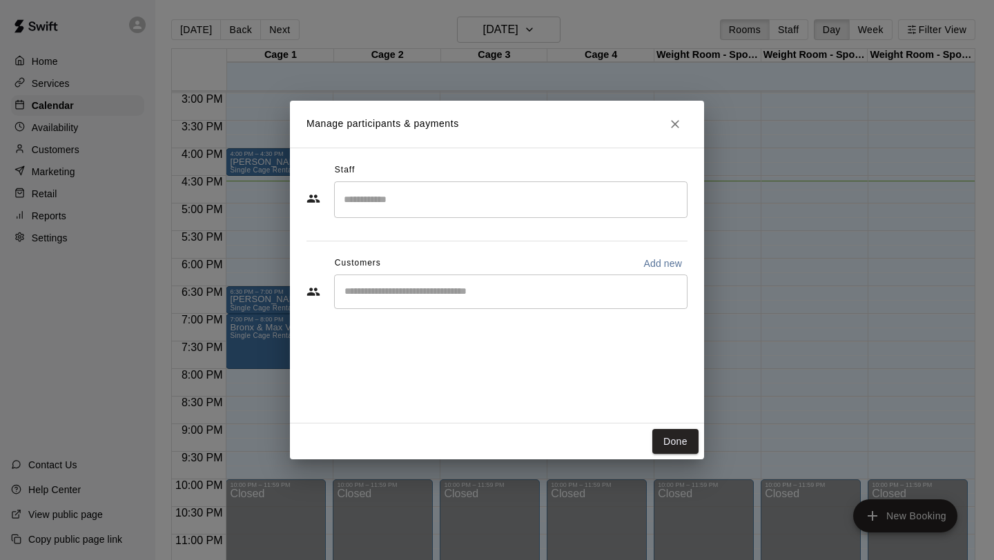
click at [406, 195] on input "Search staff" at bounding box center [510, 200] width 341 height 24
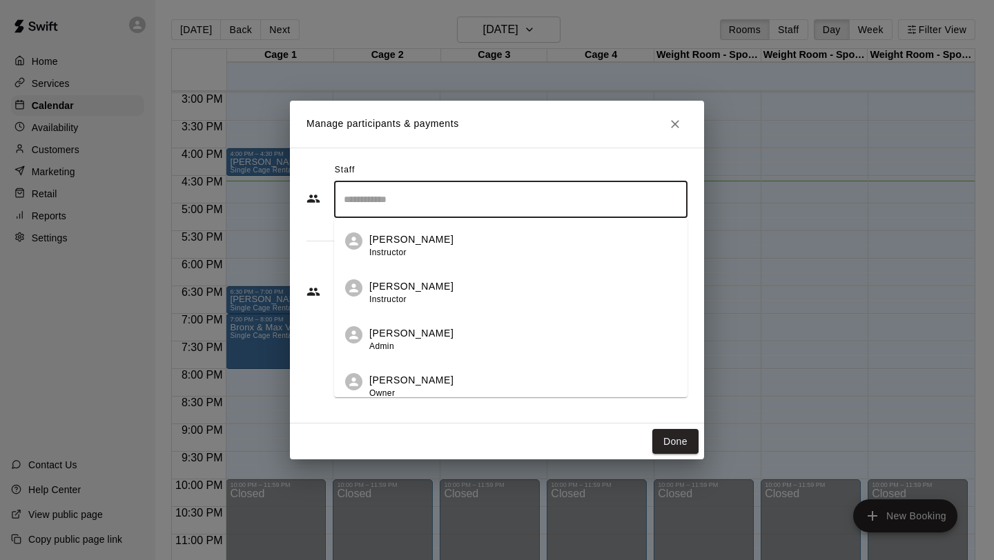
scroll to position [8, 0]
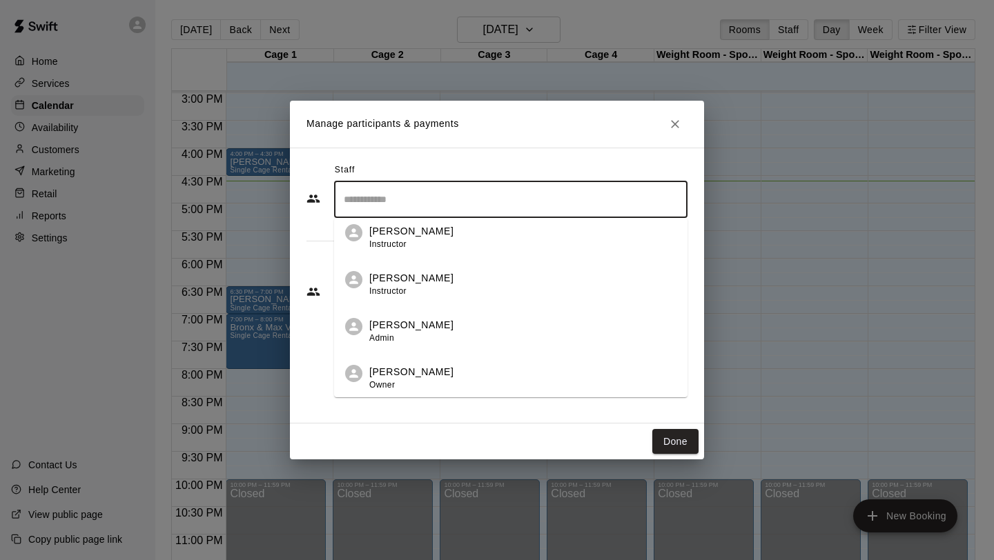
click at [414, 377] on p "[PERSON_NAME]" at bounding box center [411, 372] width 84 height 14
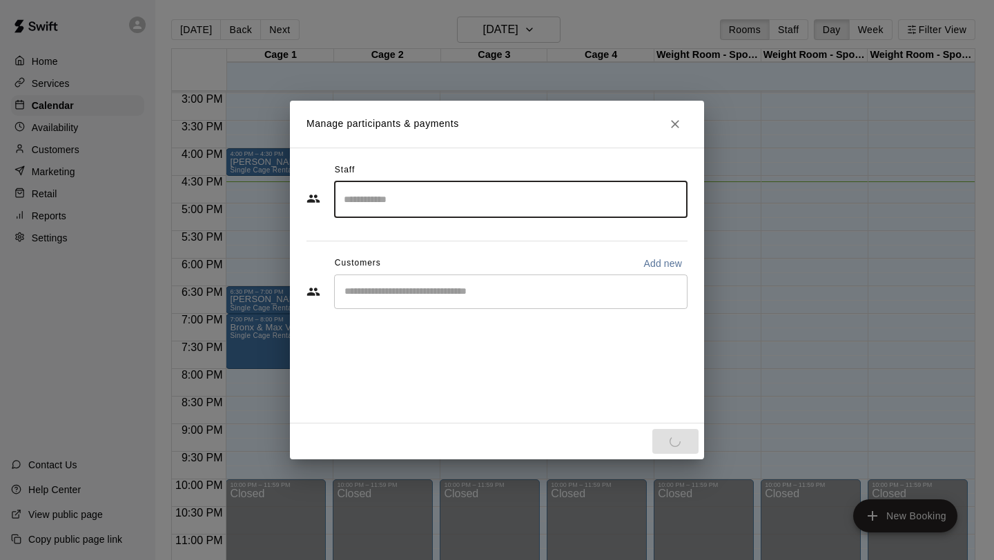
click at [458, 299] on div "Staff ​ Customers Add new ​" at bounding box center [496, 241] width 381 height 164
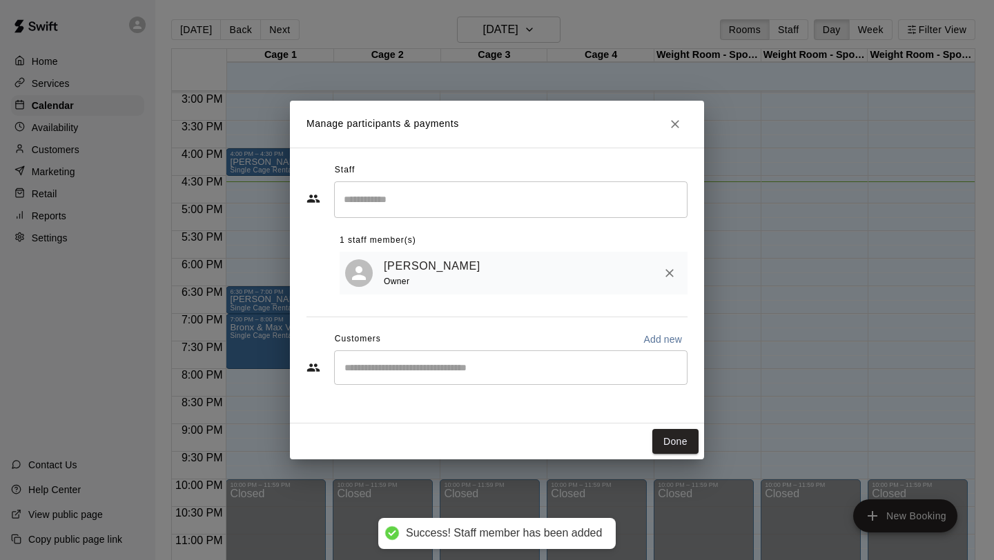
click at [506, 366] on input "Start typing to search customers..." at bounding box center [510, 368] width 341 height 14
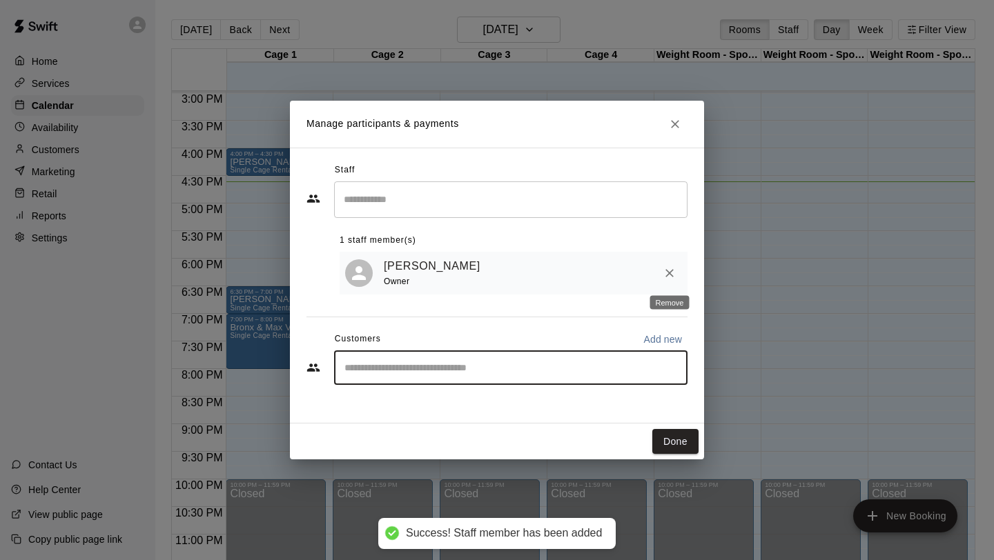
click at [672, 268] on icon "Remove" at bounding box center [669, 273] width 14 height 14
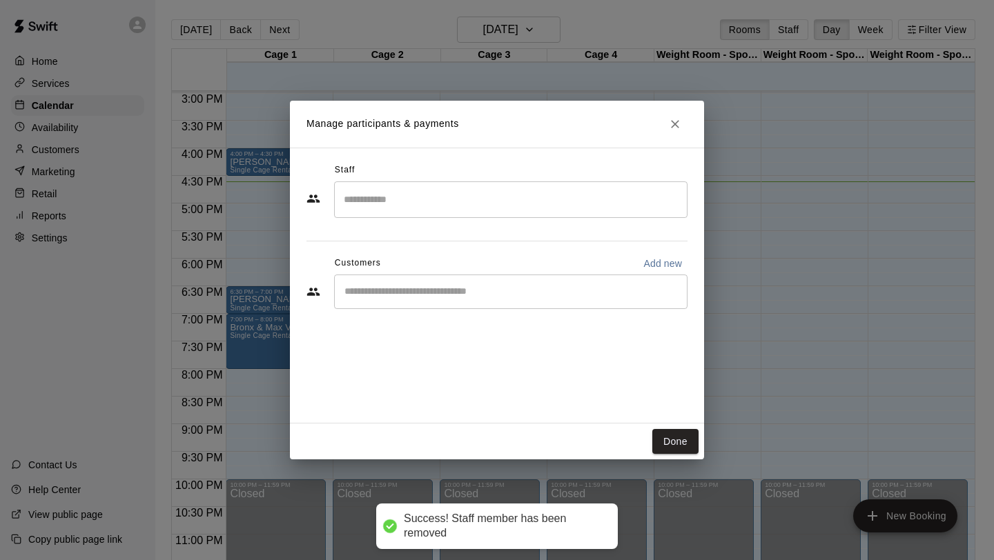
click at [483, 375] on div "Staff ​ Customers Add new ​" at bounding box center [497, 286] width 414 height 276
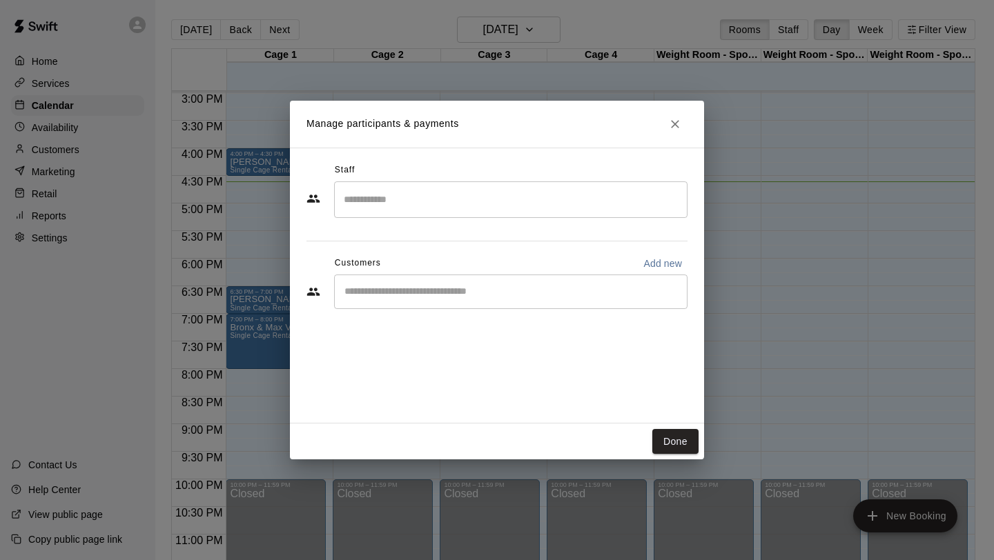
click at [524, 195] on input "Search staff" at bounding box center [510, 200] width 341 height 24
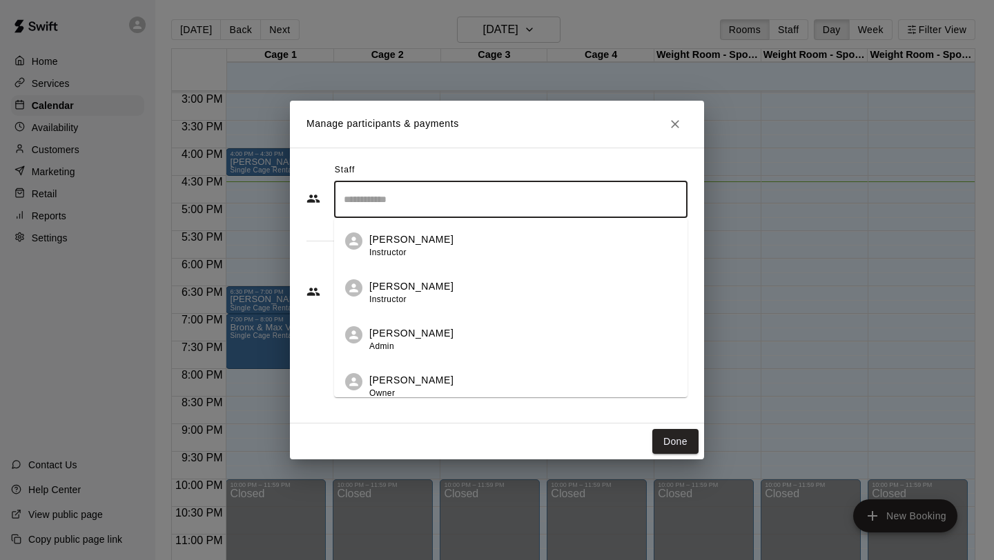
click at [482, 333] on div "[PERSON_NAME] Admin" at bounding box center [522, 339] width 307 height 27
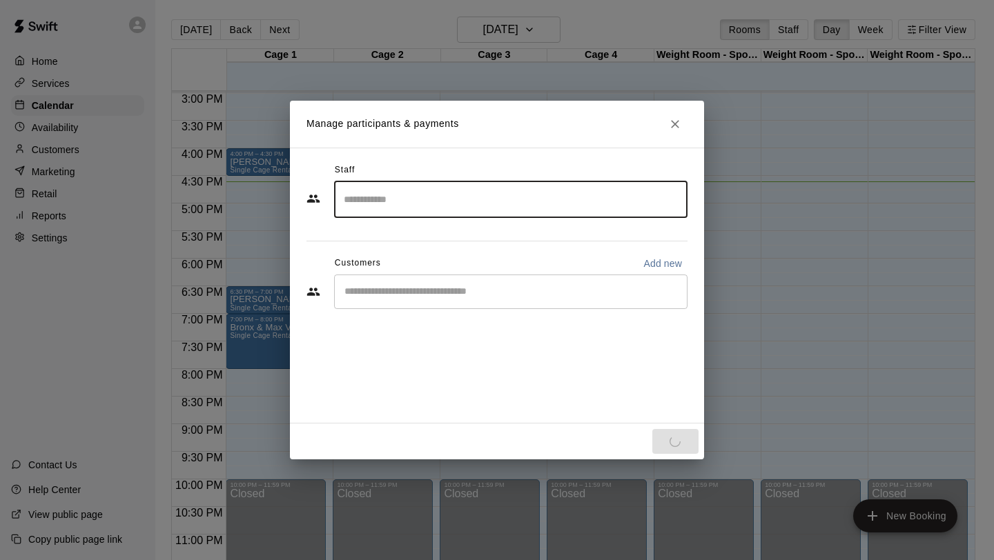
click at [436, 201] on input "Search staff" at bounding box center [510, 200] width 341 height 24
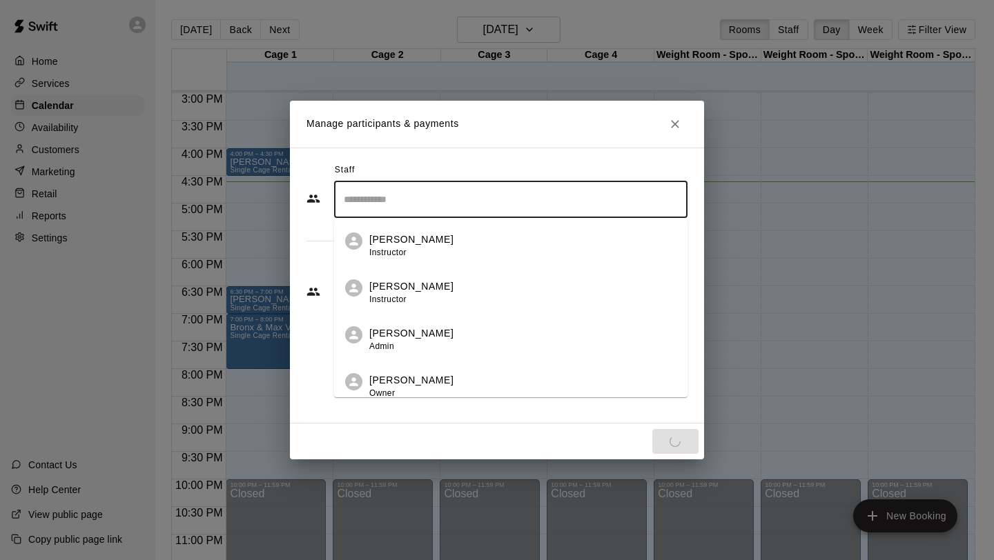
click at [432, 384] on p "[PERSON_NAME]" at bounding box center [411, 380] width 84 height 14
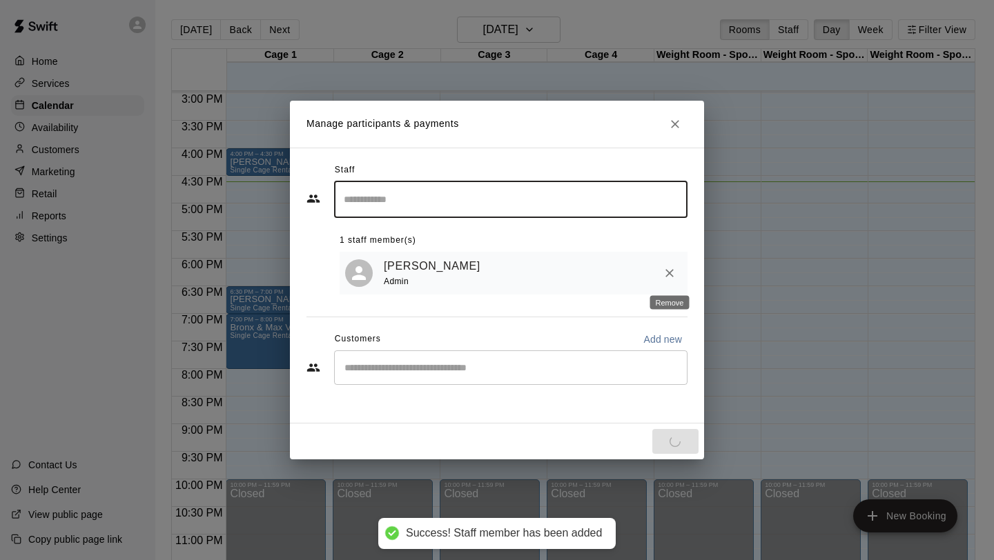
click at [678, 275] on button "Remove" at bounding box center [669, 273] width 25 height 25
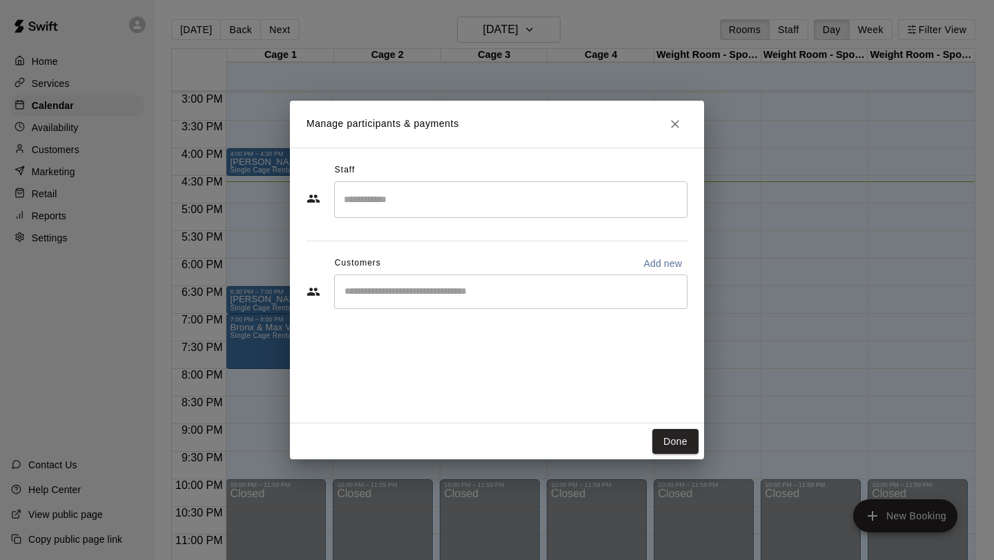
click at [617, 205] on input "Search staff" at bounding box center [510, 200] width 341 height 24
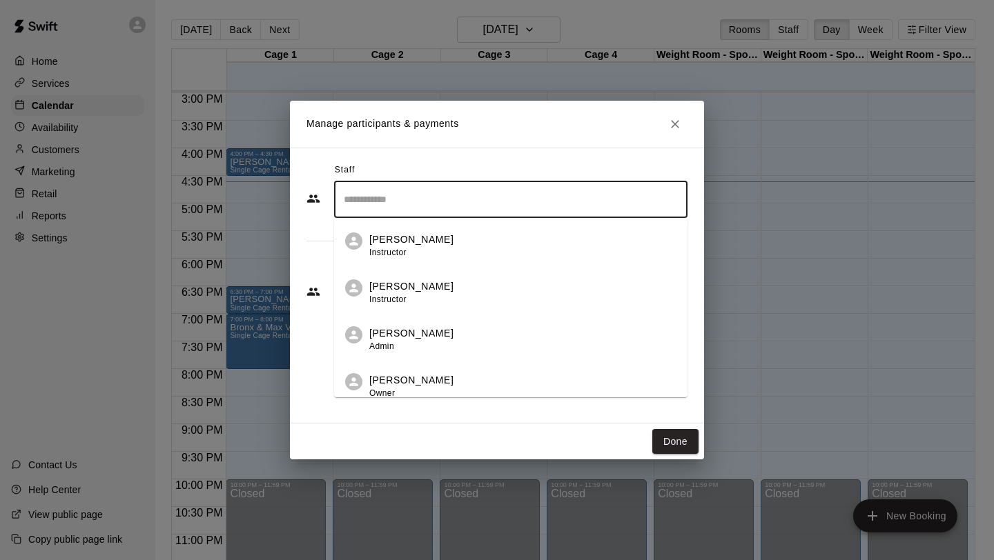
click at [429, 375] on p "[PERSON_NAME]" at bounding box center [411, 380] width 84 height 14
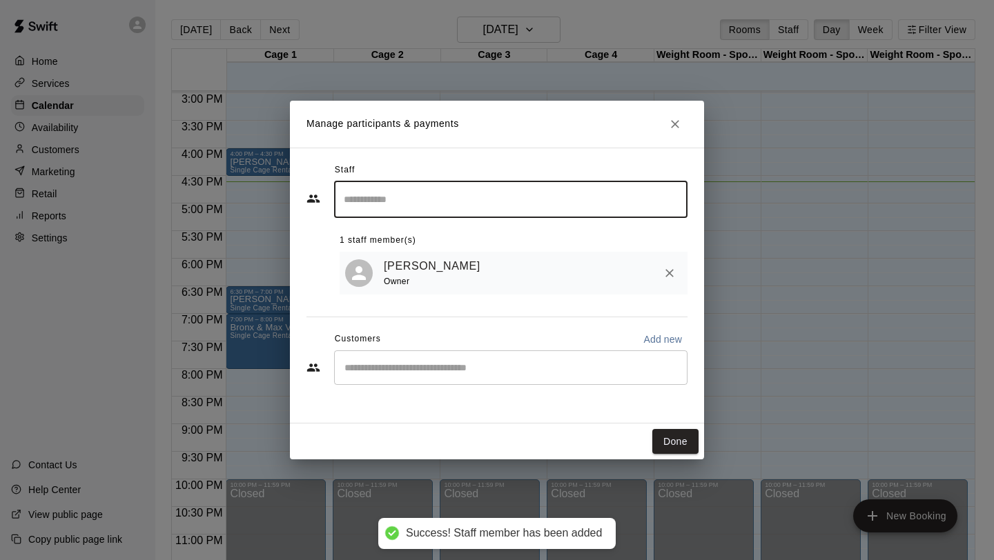
click at [555, 370] on input "Start typing to search customers..." at bounding box center [510, 368] width 341 height 14
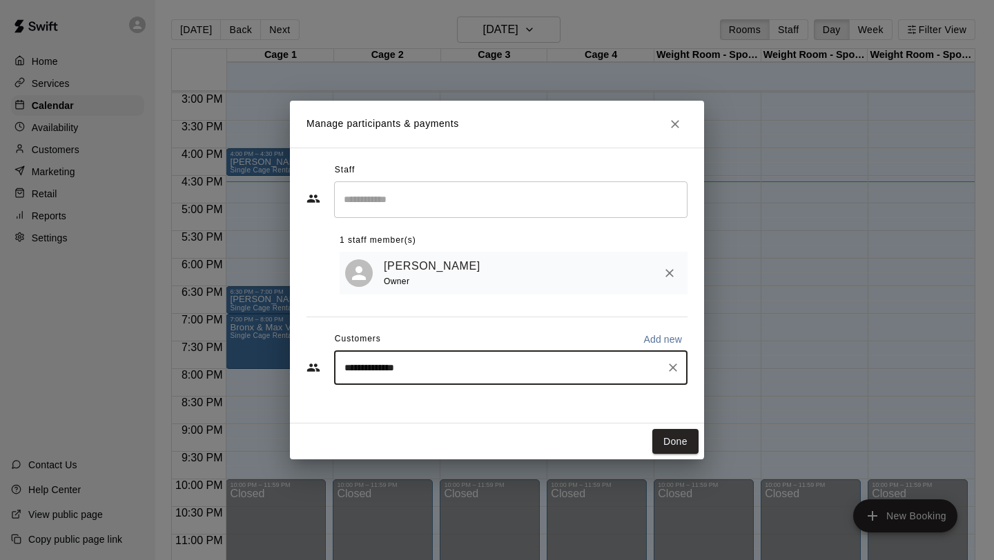
type input "**********"
click at [666, 337] on p "Add new" at bounding box center [662, 340] width 39 height 14
select select "**"
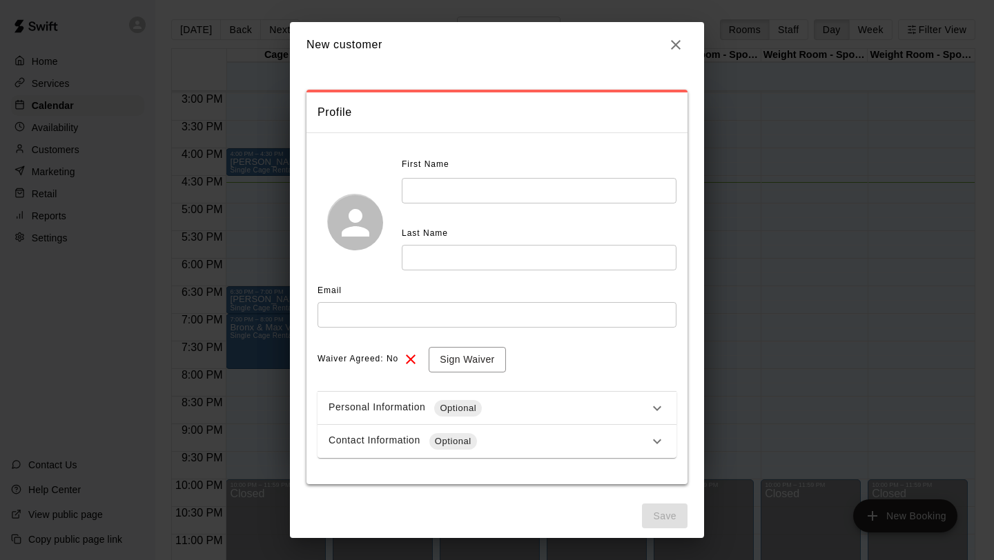
click at [488, 189] on input "text" at bounding box center [539, 191] width 275 height 26
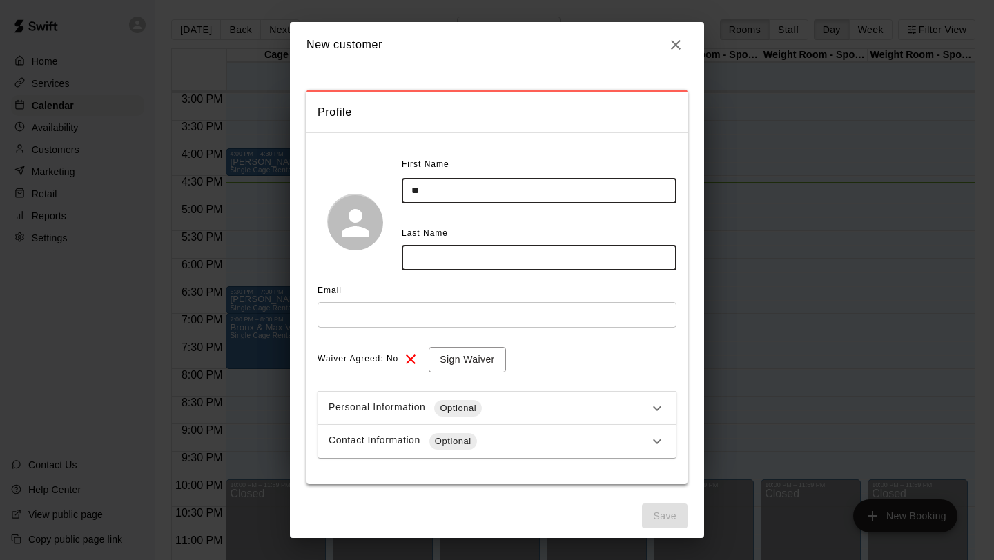
type input "*"
click at [679, 46] on icon "button" at bounding box center [675, 45] width 17 height 17
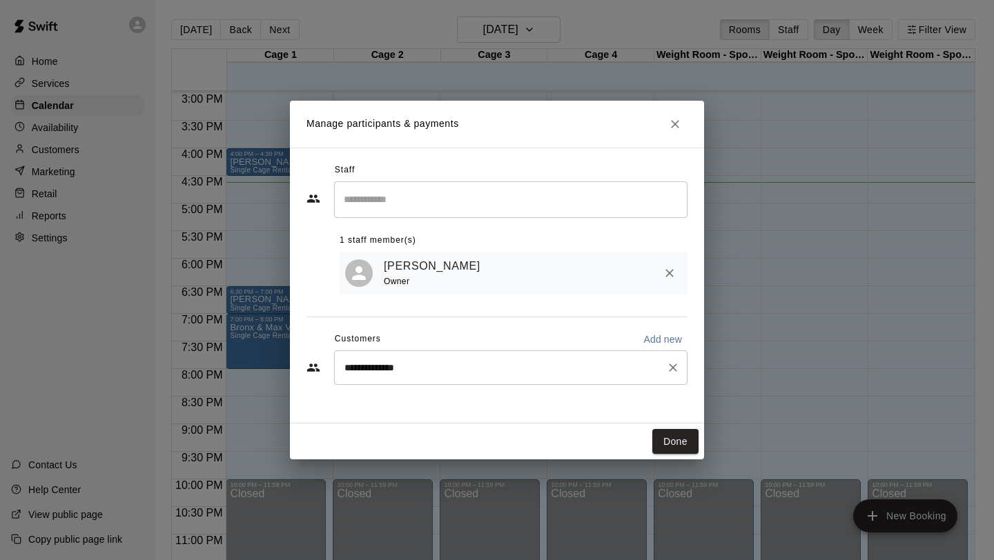
click at [522, 371] on input "**********" at bounding box center [500, 368] width 320 height 14
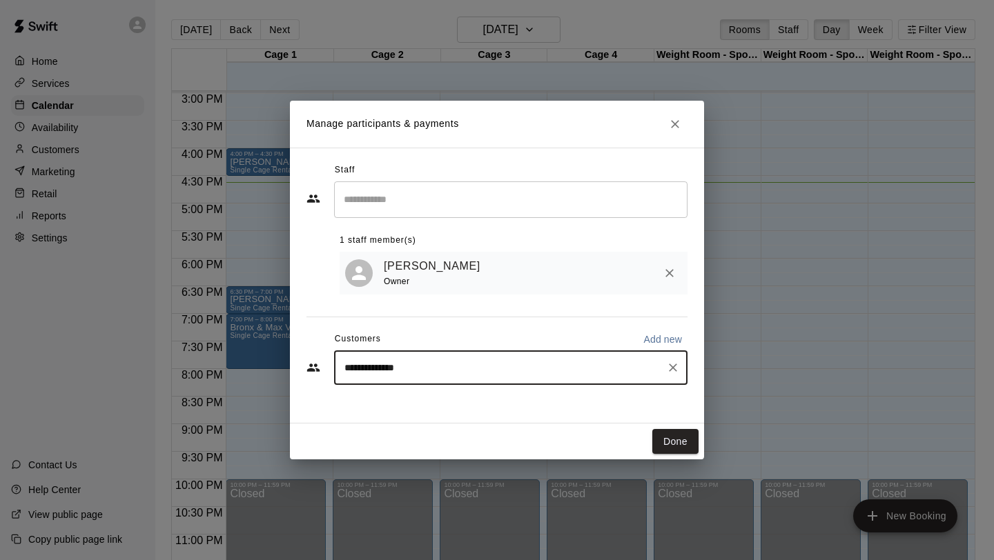
click at [669, 367] on icon "Clear" at bounding box center [673, 368] width 14 height 14
click at [409, 369] on input "Start typing to search customers..." at bounding box center [510, 368] width 341 height 14
type input "*******"
click at [416, 417] on span "[EMAIL_ADDRESS][DOMAIN_NAME]" at bounding box center [447, 416] width 148 height 10
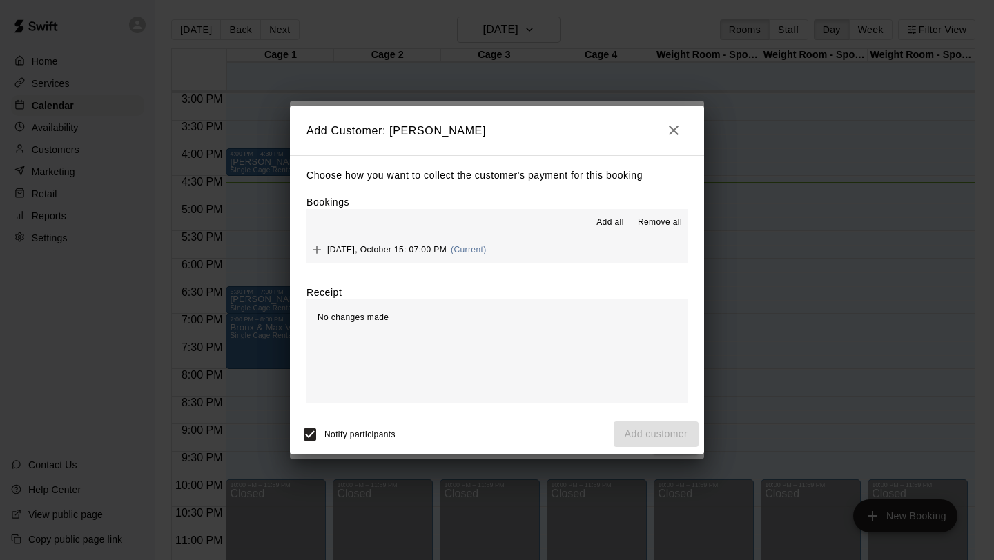
click at [425, 311] on div "No changes made" at bounding box center [496, 350] width 381 height 103
click at [366, 317] on span "No changes made" at bounding box center [352, 318] width 71 height 10
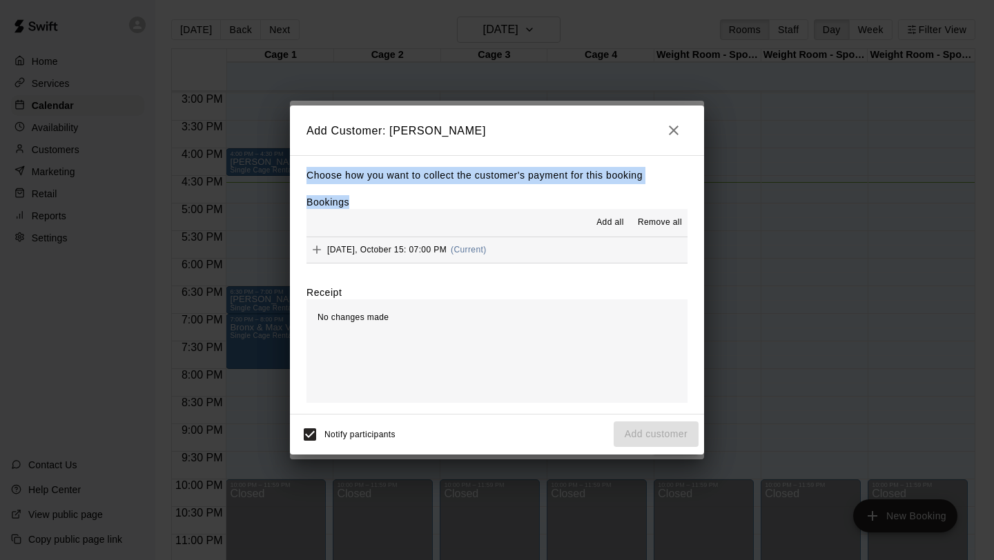
drag, startPoint x: 599, startPoint y: 122, endPoint x: 627, endPoint y: 220, distance: 102.0
click at [627, 220] on div "Add Customer: [PERSON_NAME] Choose how you want to collect the customer's payme…" at bounding box center [497, 280] width 414 height 348
click at [507, 287] on div "Receipt" at bounding box center [496, 293] width 381 height 14
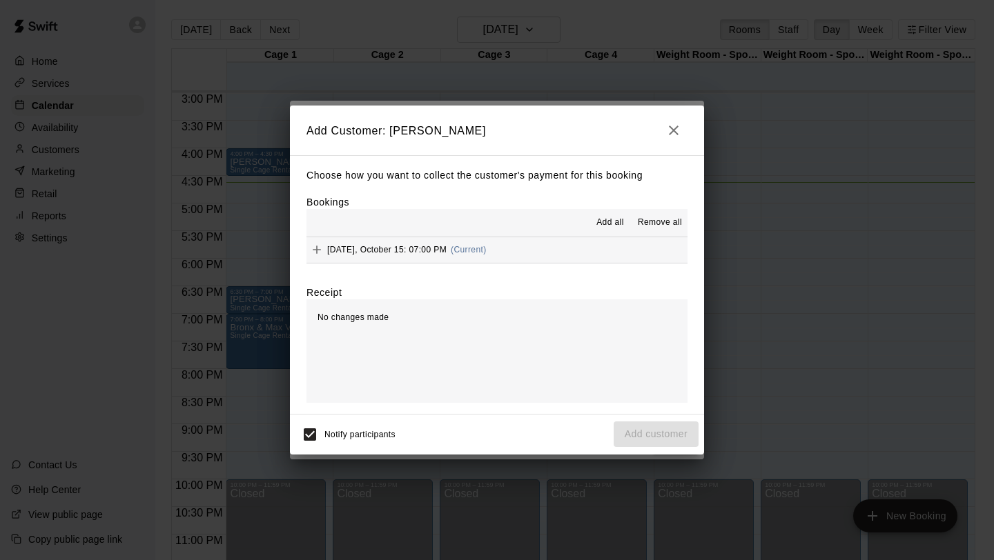
click at [538, 255] on button "[DATE], October 15: 07:00 PM (Current)" at bounding box center [496, 250] width 381 height 26
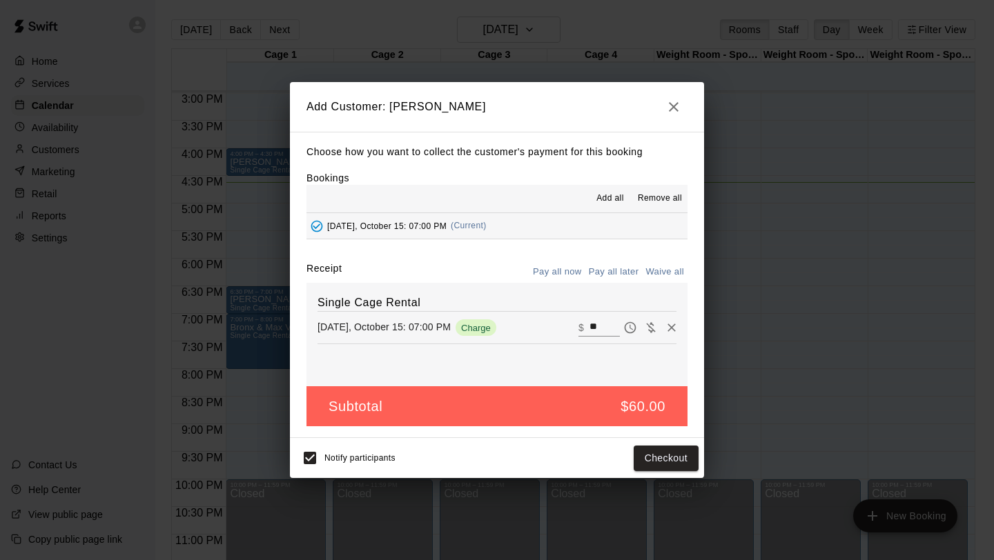
click at [664, 270] on button "Waive all" at bounding box center [665, 271] width 46 height 21
type input "*"
click at [644, 462] on button "Add customer" at bounding box center [655, 459] width 85 height 26
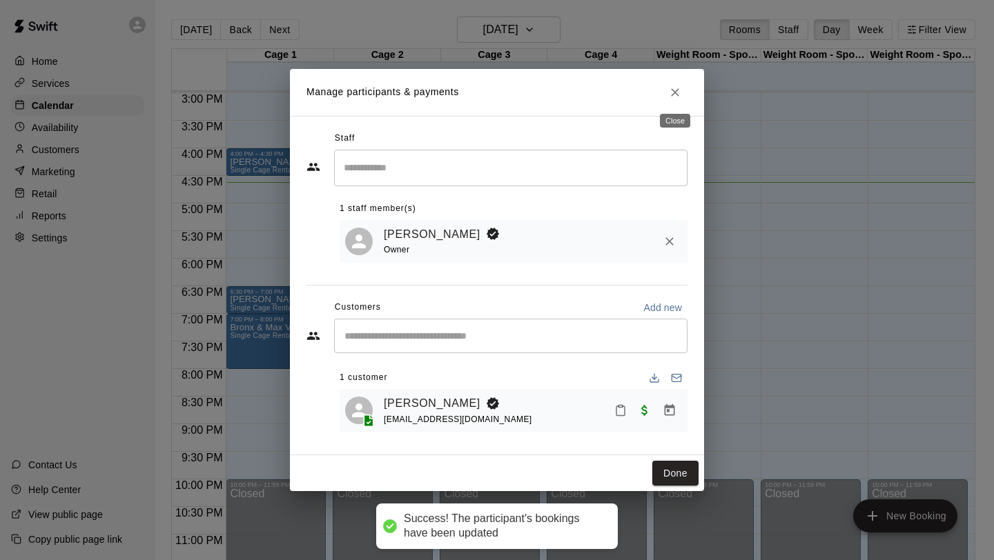
click at [681, 90] on icon "Close" at bounding box center [675, 93] width 14 height 14
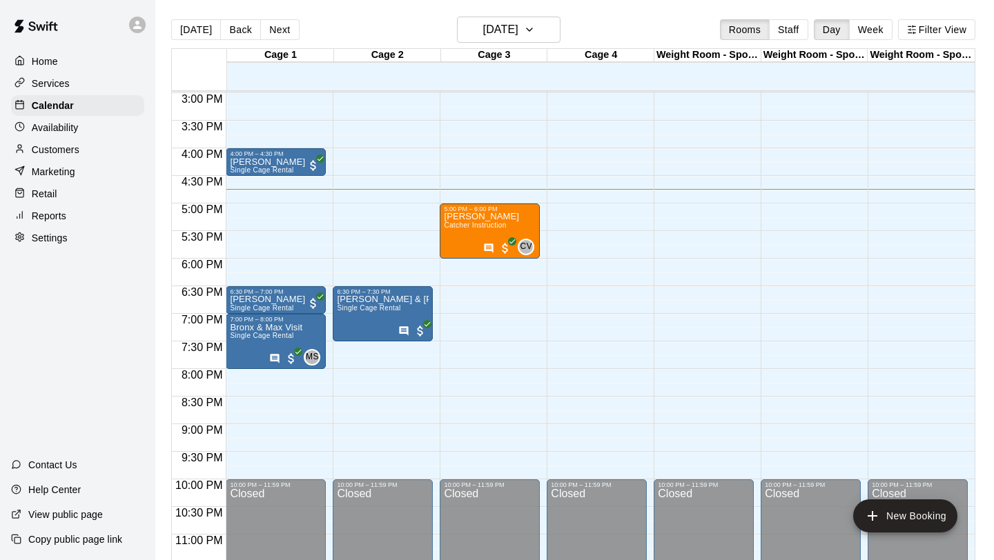
click at [83, 154] on div "Customers" at bounding box center [77, 149] width 133 height 21
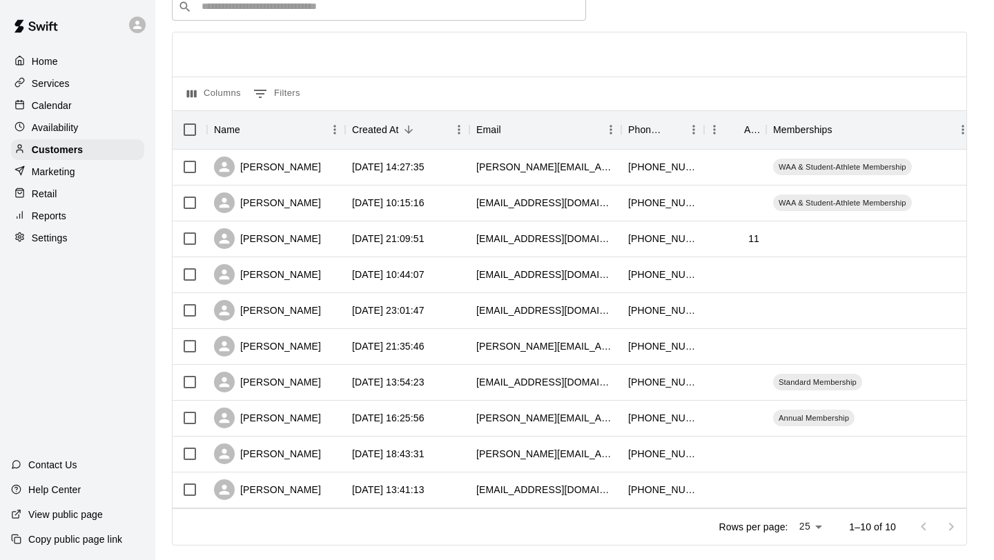
scroll to position [92, 0]
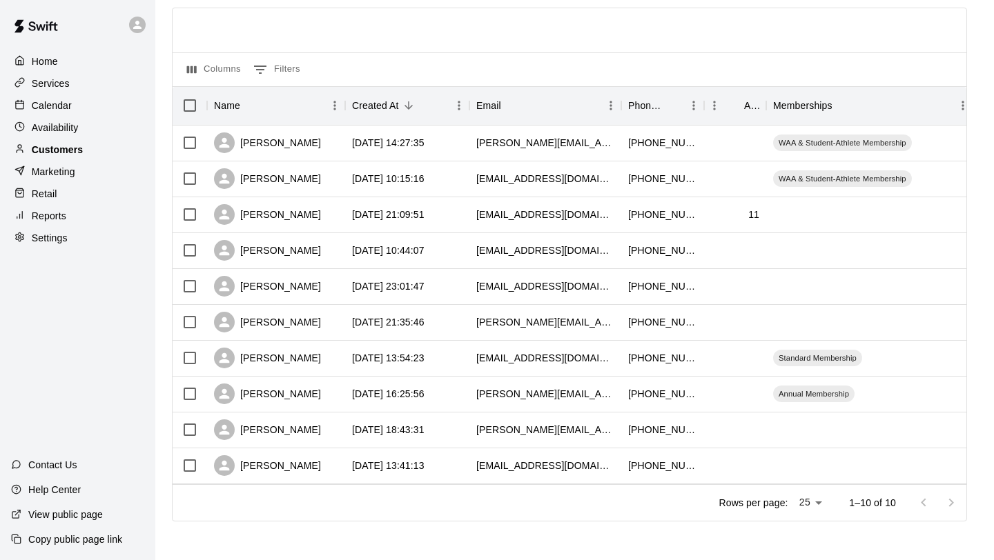
click at [80, 149] on p "Customers" at bounding box center [57, 150] width 51 height 14
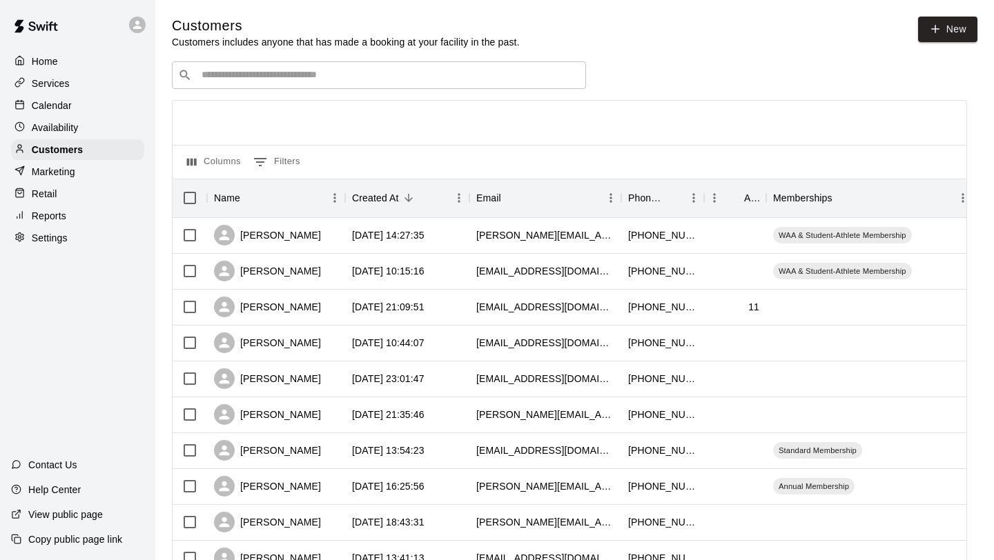
click at [92, 132] on div "Availability" at bounding box center [77, 127] width 133 height 21
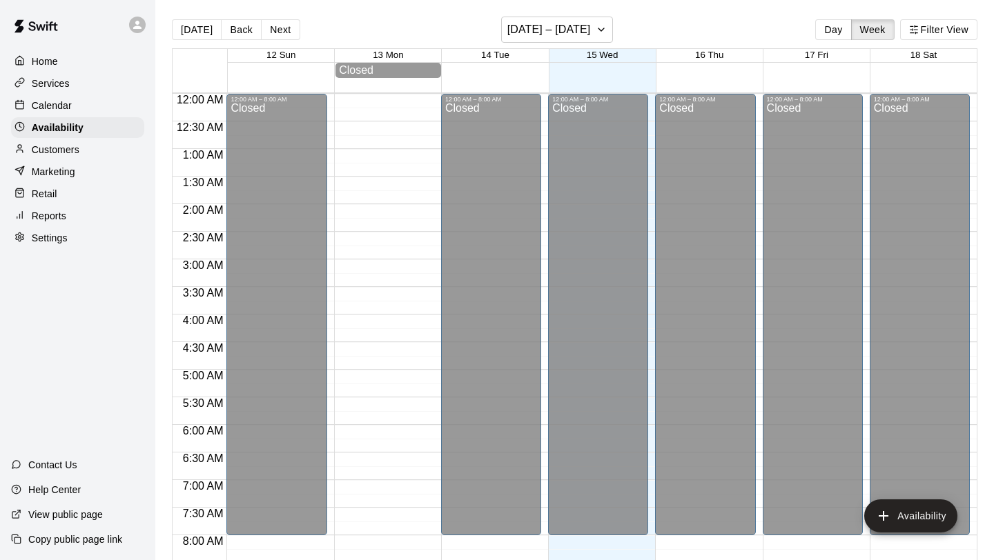
scroll to position [841, 0]
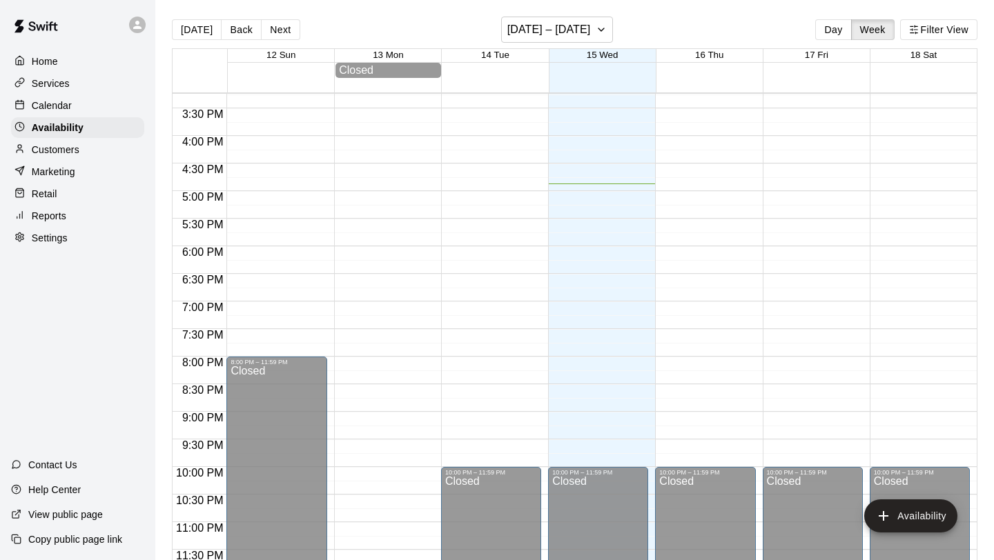
click at [81, 155] on div "Customers" at bounding box center [77, 149] width 133 height 21
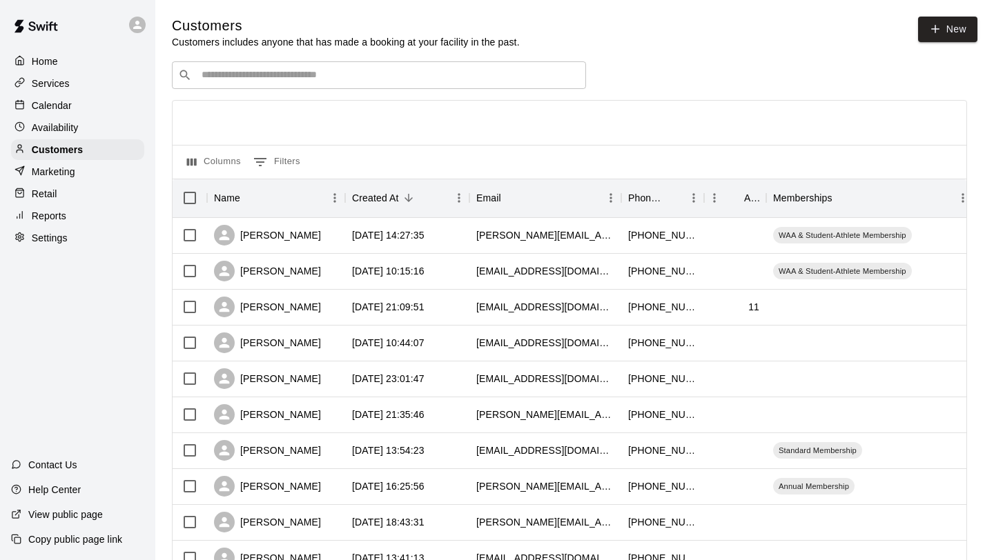
click at [99, 129] on div "Availability" at bounding box center [77, 127] width 133 height 21
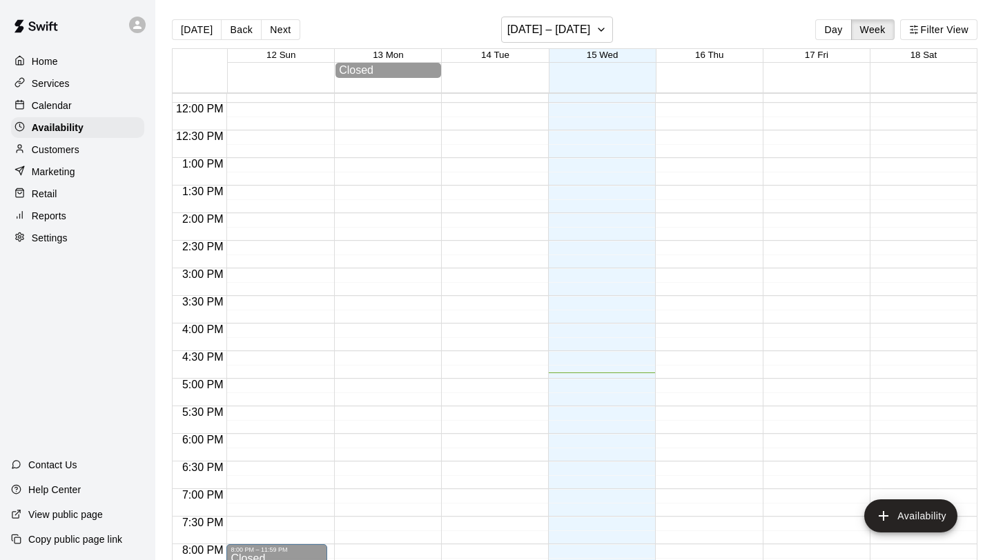
scroll to position [673, 0]
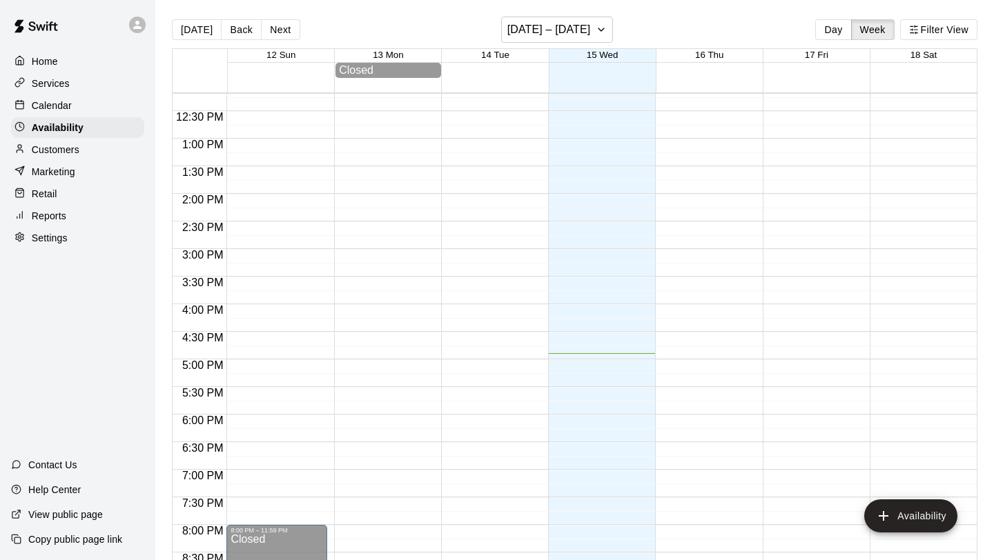
click at [81, 101] on div "Calendar" at bounding box center [77, 105] width 133 height 21
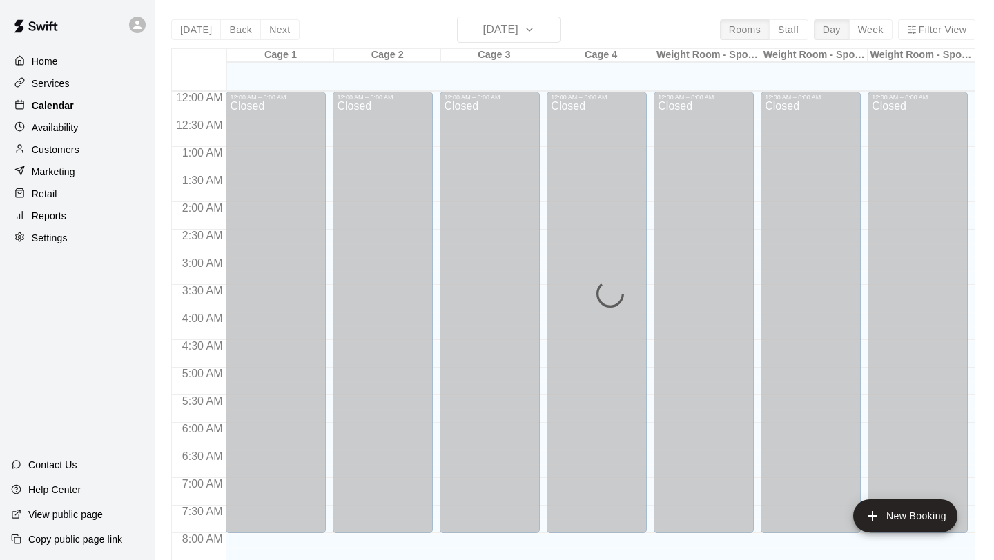
scroll to position [800, 0]
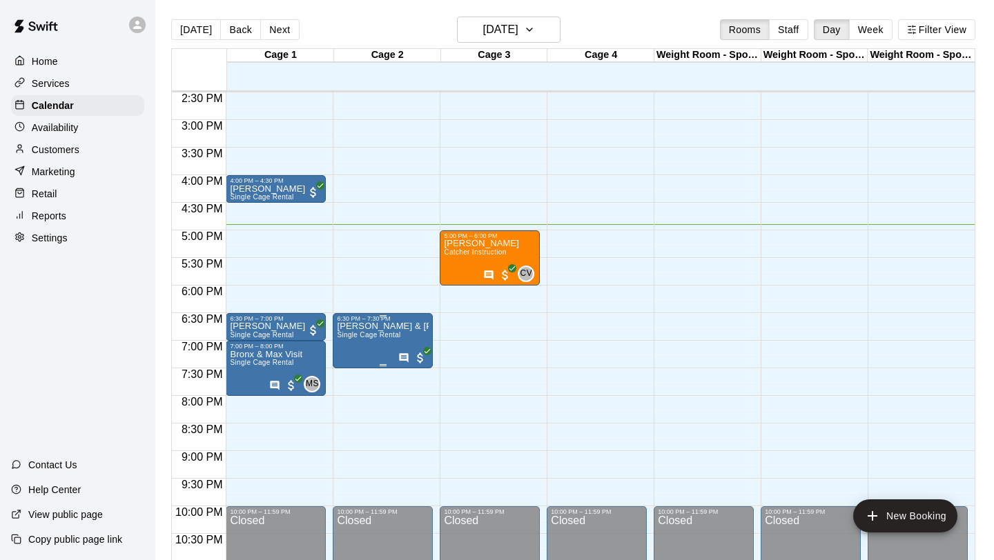
click at [388, 338] on span "Single Cage Rental" at bounding box center [368, 335] width 63 height 8
click at [350, 352] on icon "edit" at bounding box center [351, 346] width 17 height 17
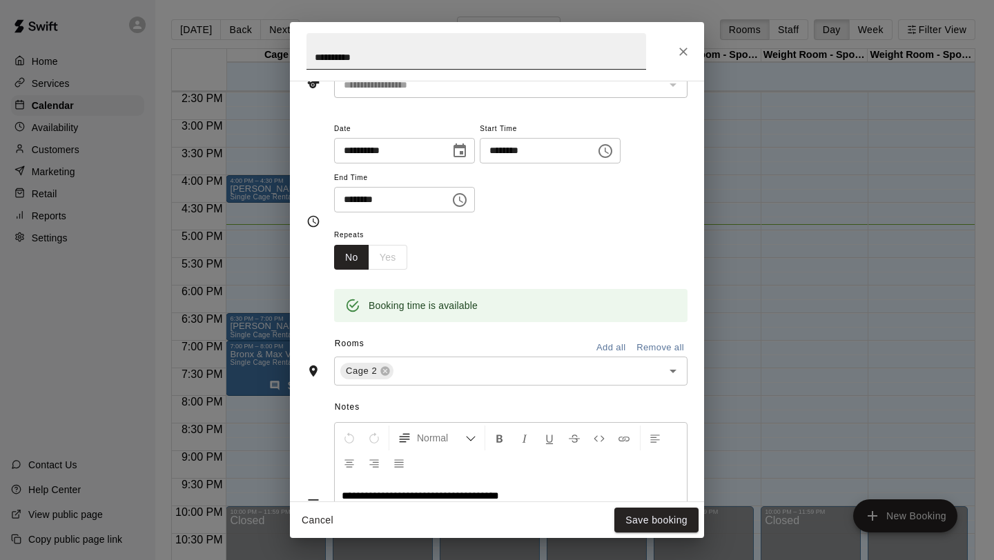
scroll to position [79, 0]
click at [415, 68] on input "**********" at bounding box center [475, 51] width 339 height 37
type input "**********"
click at [655, 525] on button "Save booking" at bounding box center [656, 521] width 84 height 26
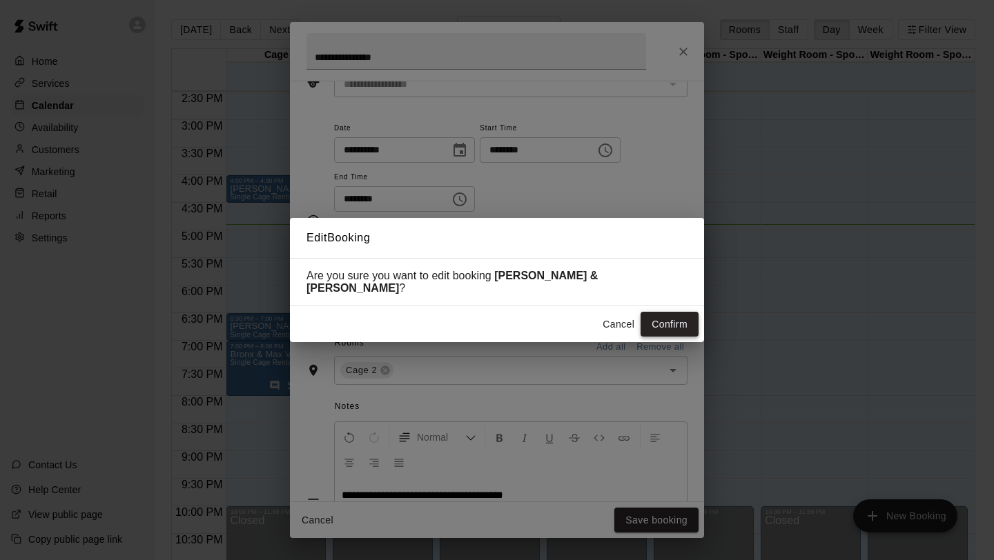
click at [674, 312] on button "Confirm" at bounding box center [669, 325] width 58 height 26
